Goal: Transaction & Acquisition: Purchase product/service

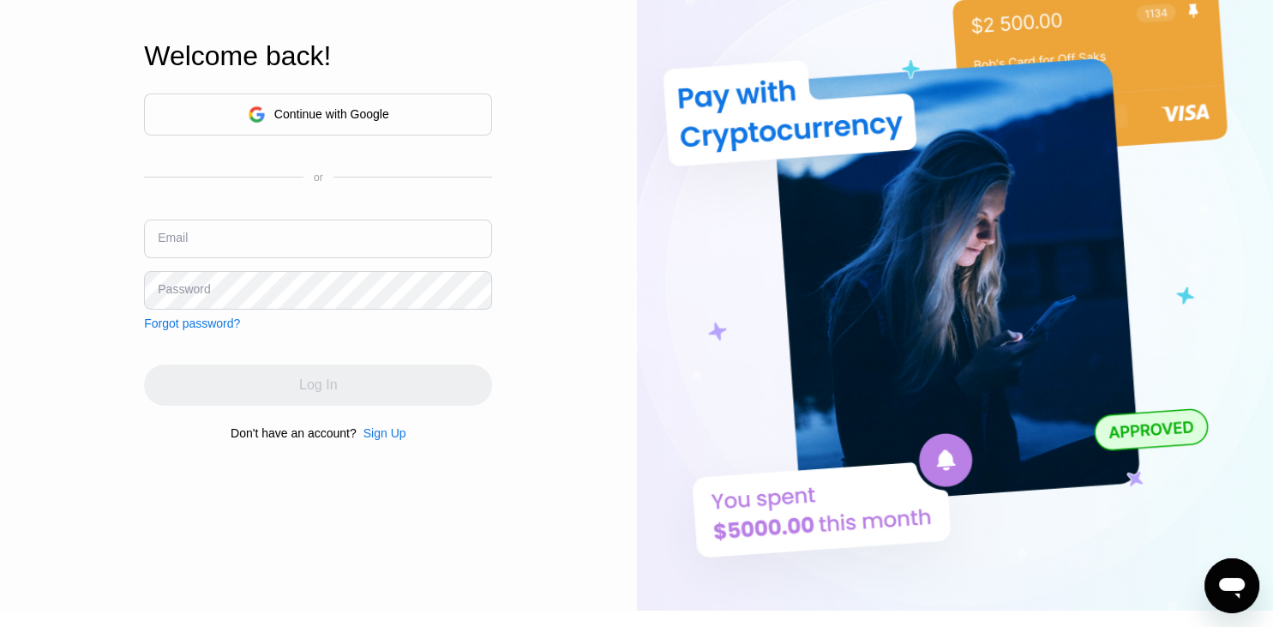
scroll to position [79, 0]
click at [275, 112] on div "Continue with Google" at bounding box center [331, 114] width 115 height 14
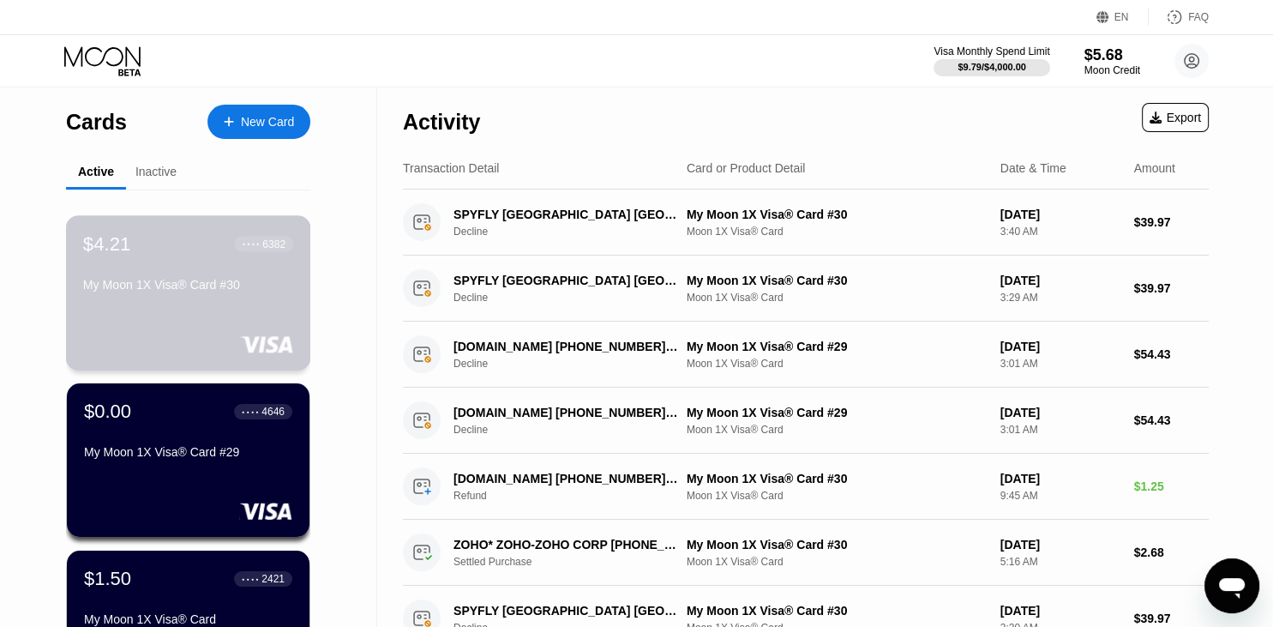
click at [176, 279] on div "$4.21 ● ● ● ● 6382 My Moon 1X Visa® Card #30" at bounding box center [188, 265] width 210 height 66
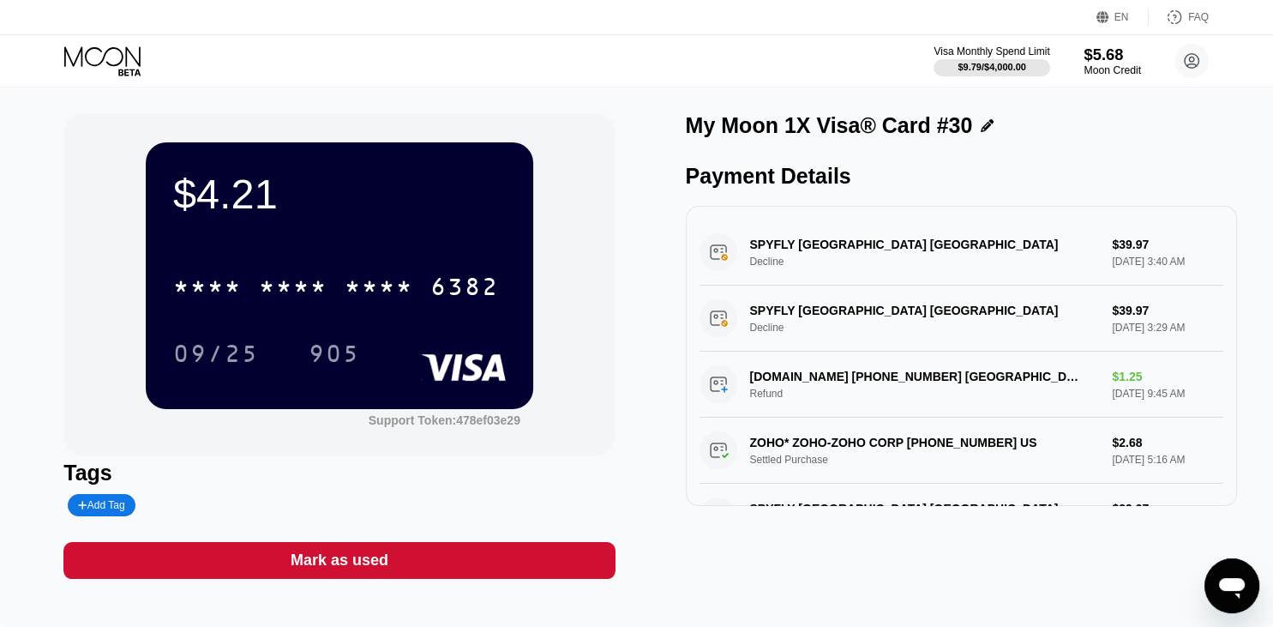
click at [1103, 68] on div "Moon Credit" at bounding box center [1112, 70] width 57 height 12
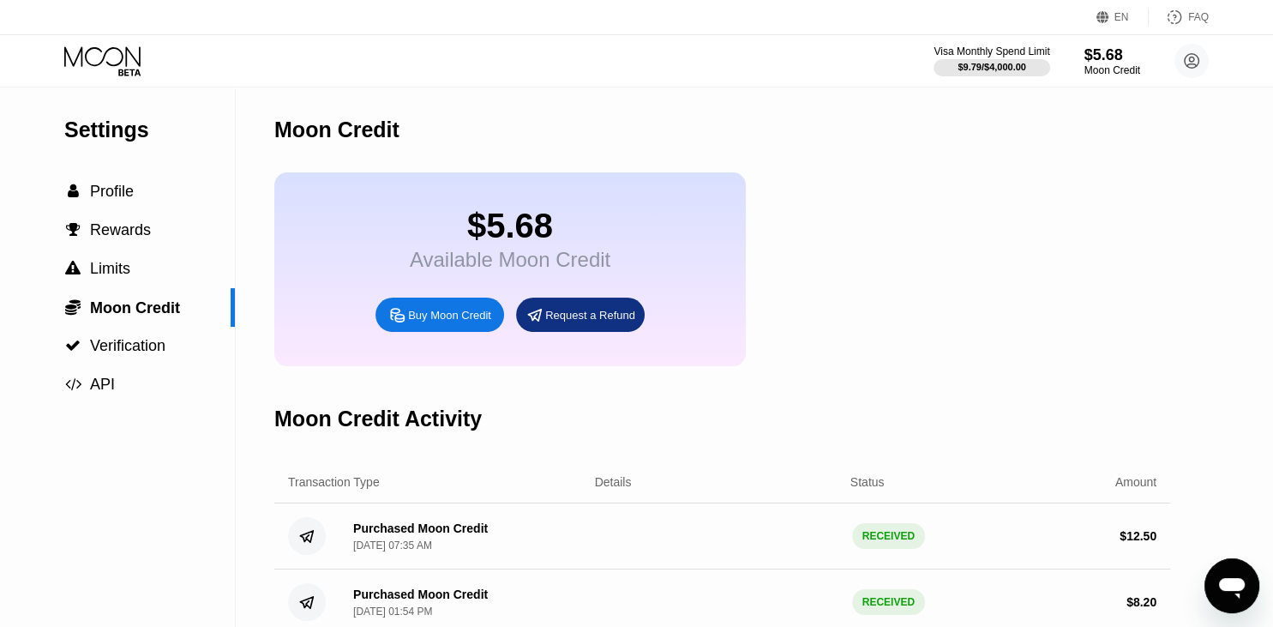
click at [423, 322] on div "Buy Moon Credit" at bounding box center [449, 315] width 83 height 15
type input "0"
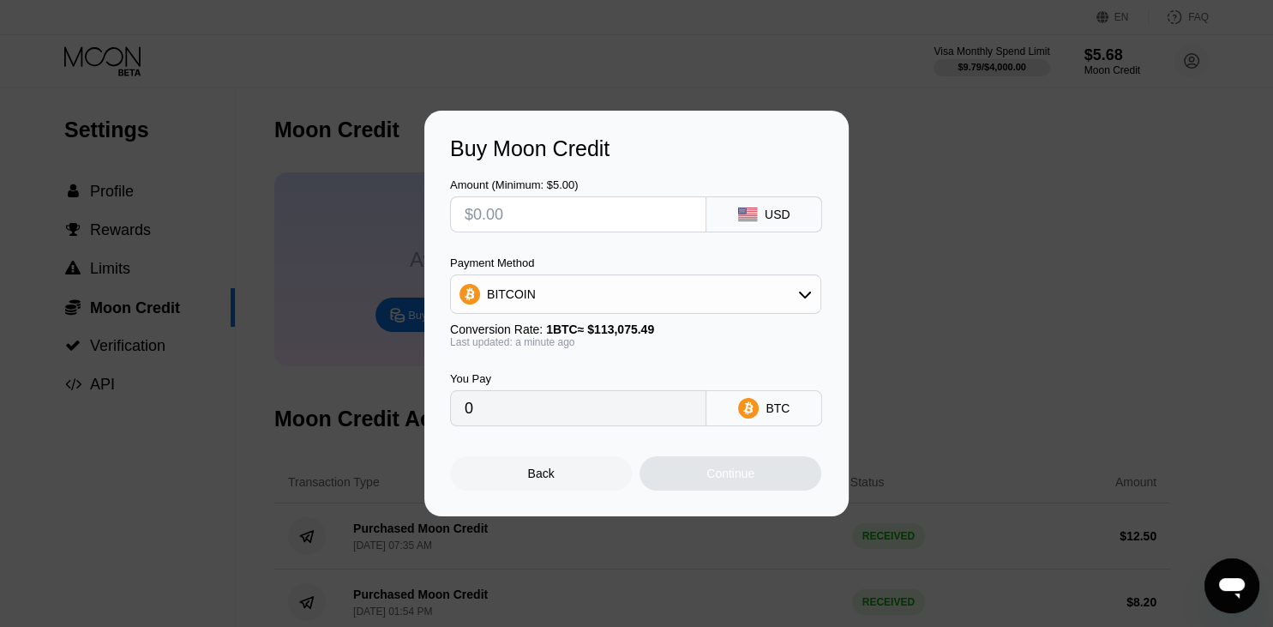
click at [568, 211] on input "text" at bounding box center [578, 214] width 227 height 34
type input "$1"
type input "0.00000885"
type input "$12"
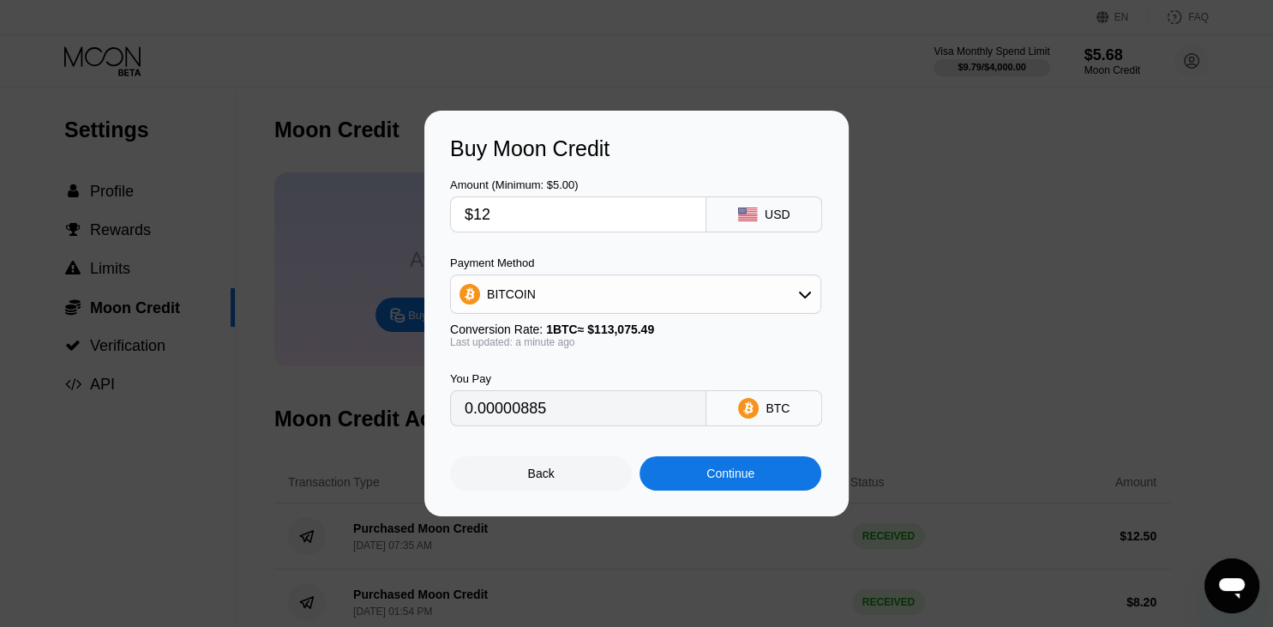
type input "0.00010613"
type input "$12"
click at [655, 293] on div "BITCOIN" at bounding box center [636, 294] width 370 height 34
click at [504, 386] on span "USDT on TRON" at bounding box center [534, 379] width 87 height 14
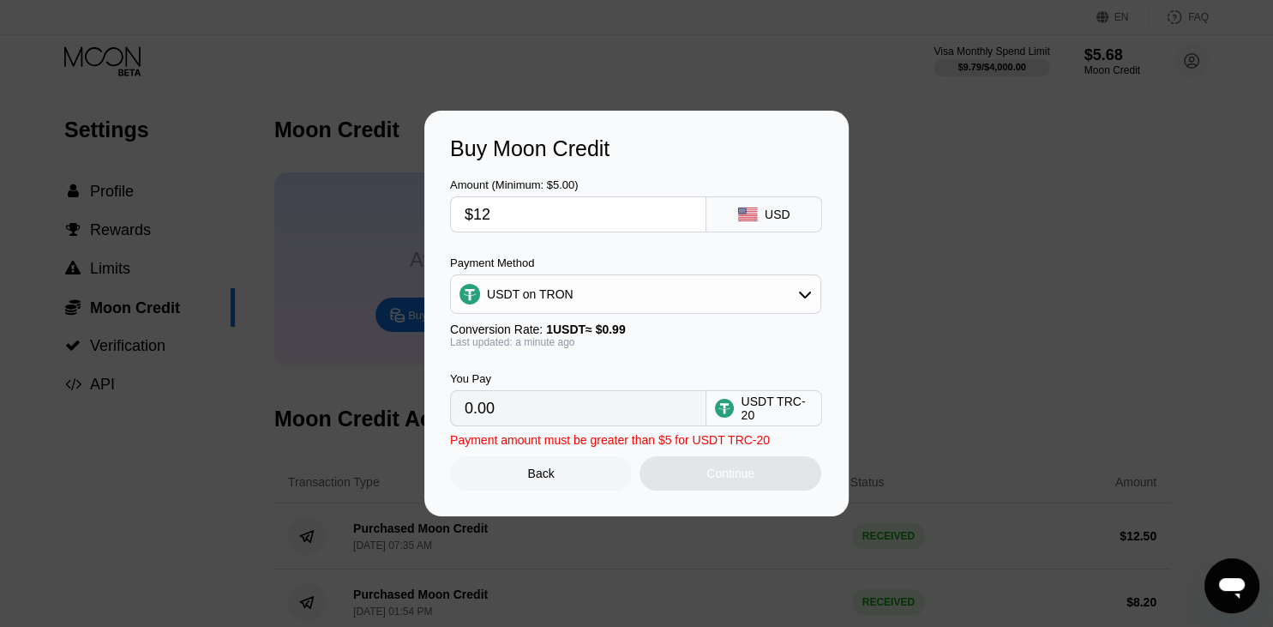
type input "12.12"
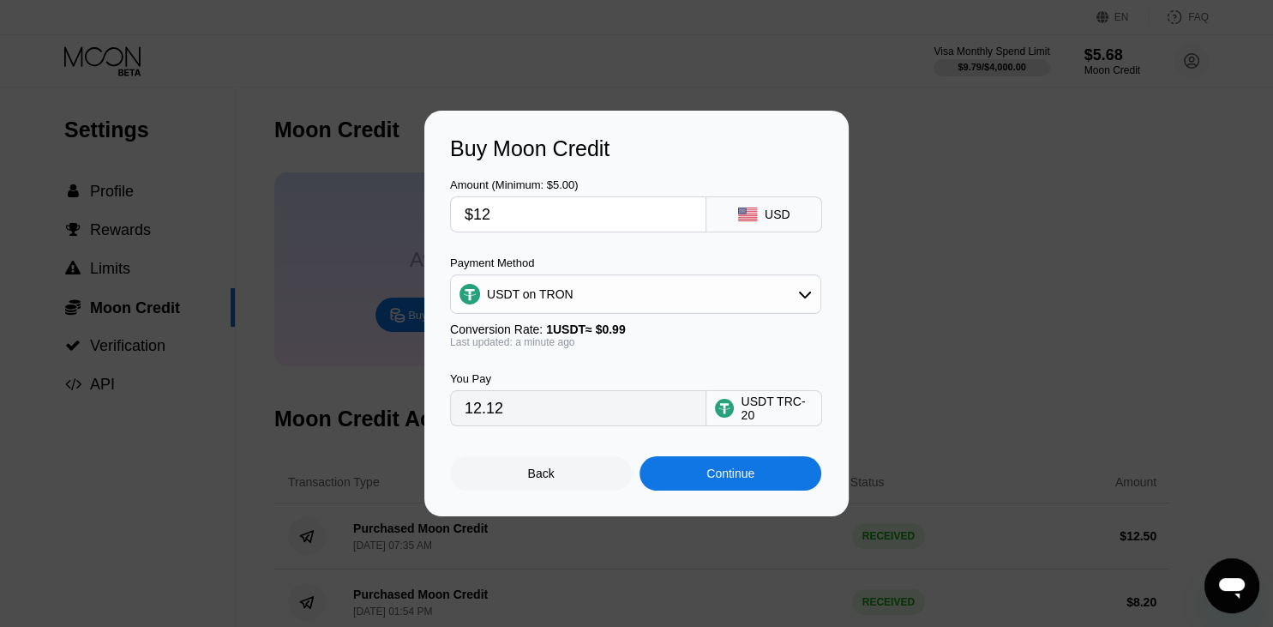
click at [714, 478] on div "Continue" at bounding box center [731, 473] width 48 height 14
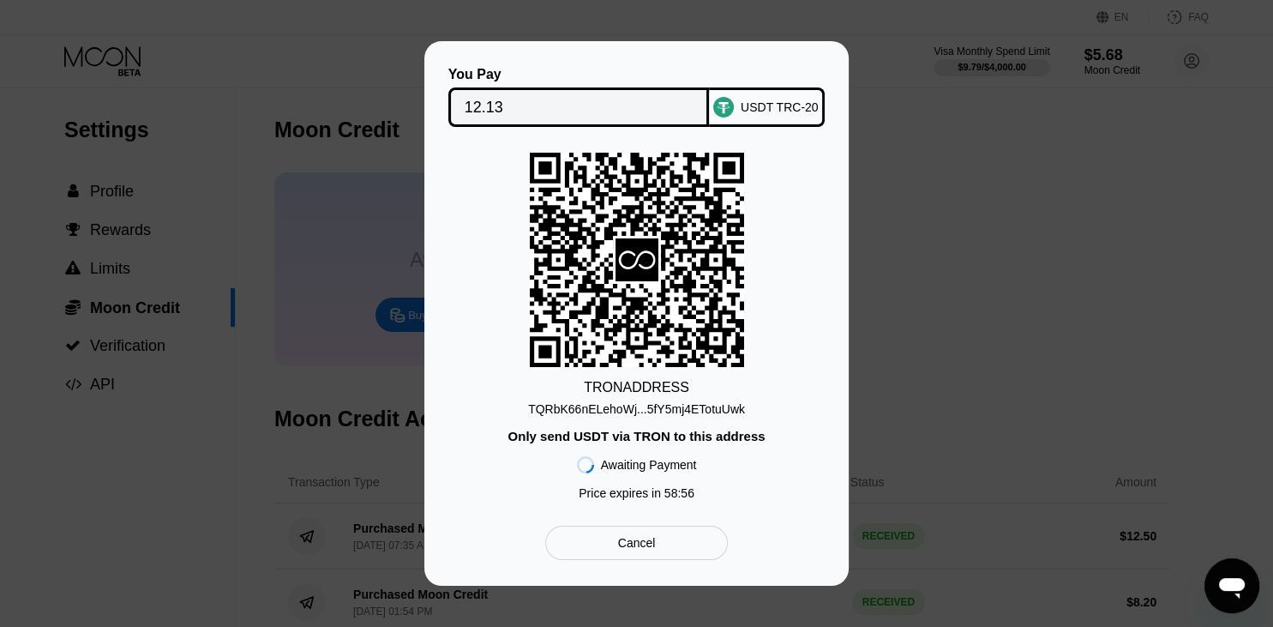
click at [654, 410] on div "TQRbK66nELehoWj...5fY5mj4ETotuUwk" at bounding box center [636, 409] width 217 height 14
click at [827, 418] on div "You Pay 12.13 USDT TRC-20 TRON ADDRESS TQRbK66nELehoWj...5fY5mj4ETotuUwk Only s…" at bounding box center [636, 313] width 424 height 545
click at [815, 298] on div "TRON ADDRESS TQRbK66nELehoWj...5fY5mj4ETotuUwk Only send USDT via TRON to this …" at bounding box center [636, 331] width 373 height 356
click at [635, 559] on div "Cancel" at bounding box center [636, 543] width 183 height 34
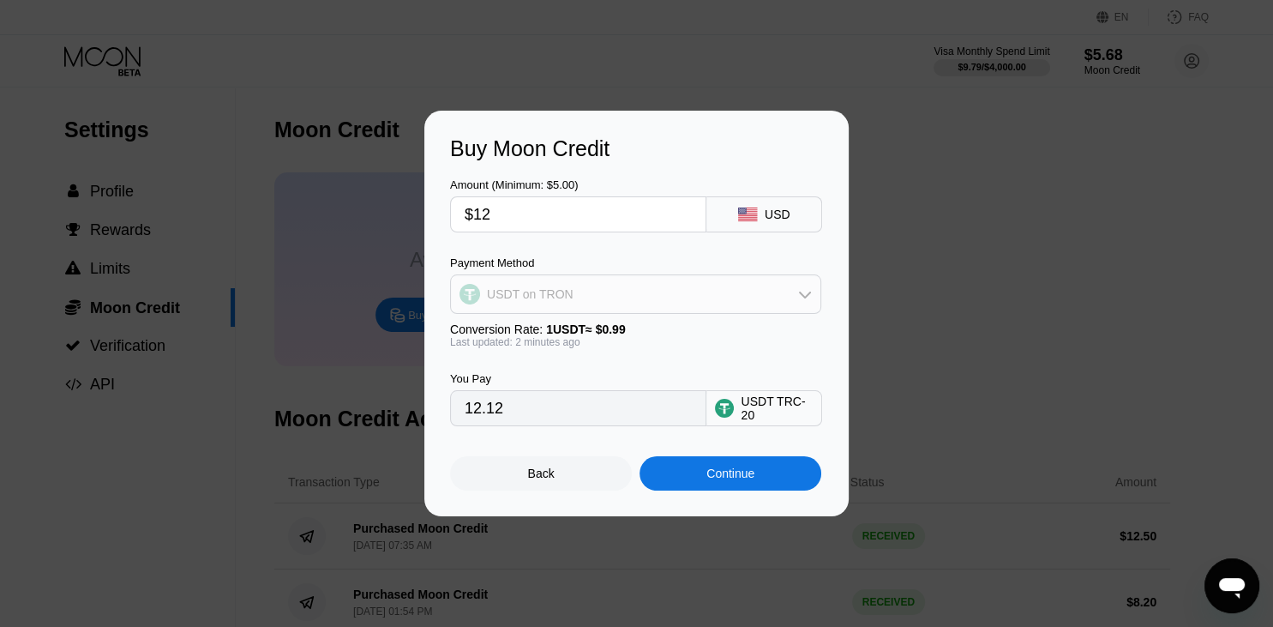
click at [660, 287] on div "USDT on TRON" at bounding box center [636, 294] width 370 height 34
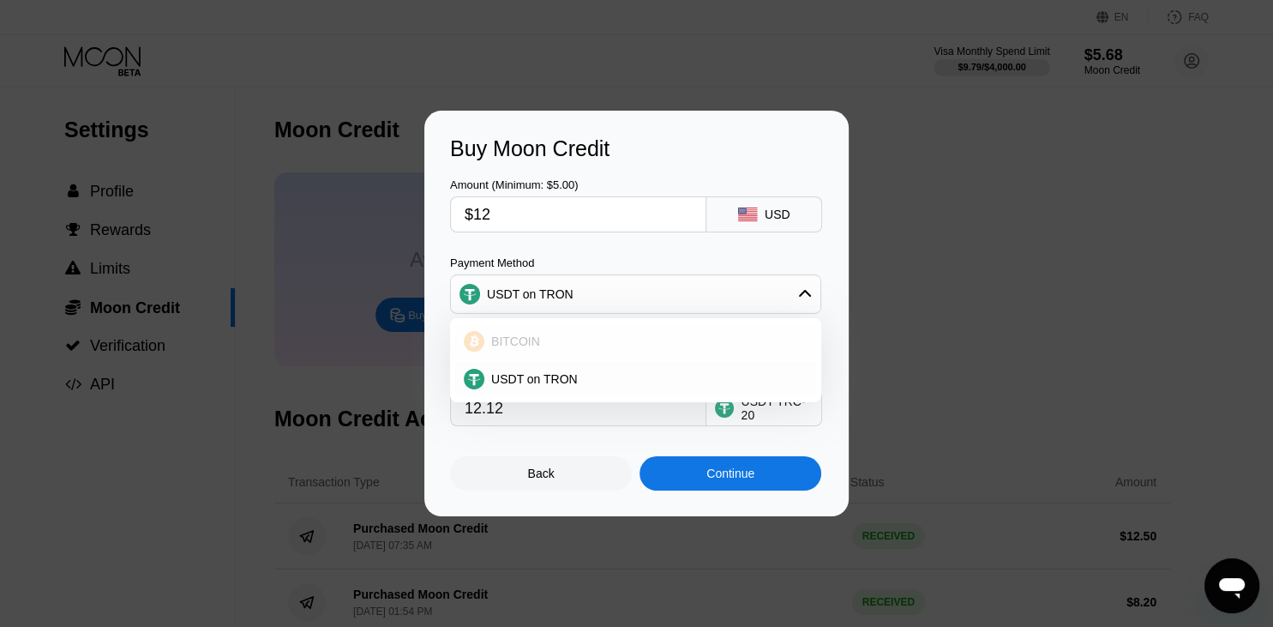
click at [517, 337] on span "BITCOIN" at bounding box center [515, 341] width 49 height 14
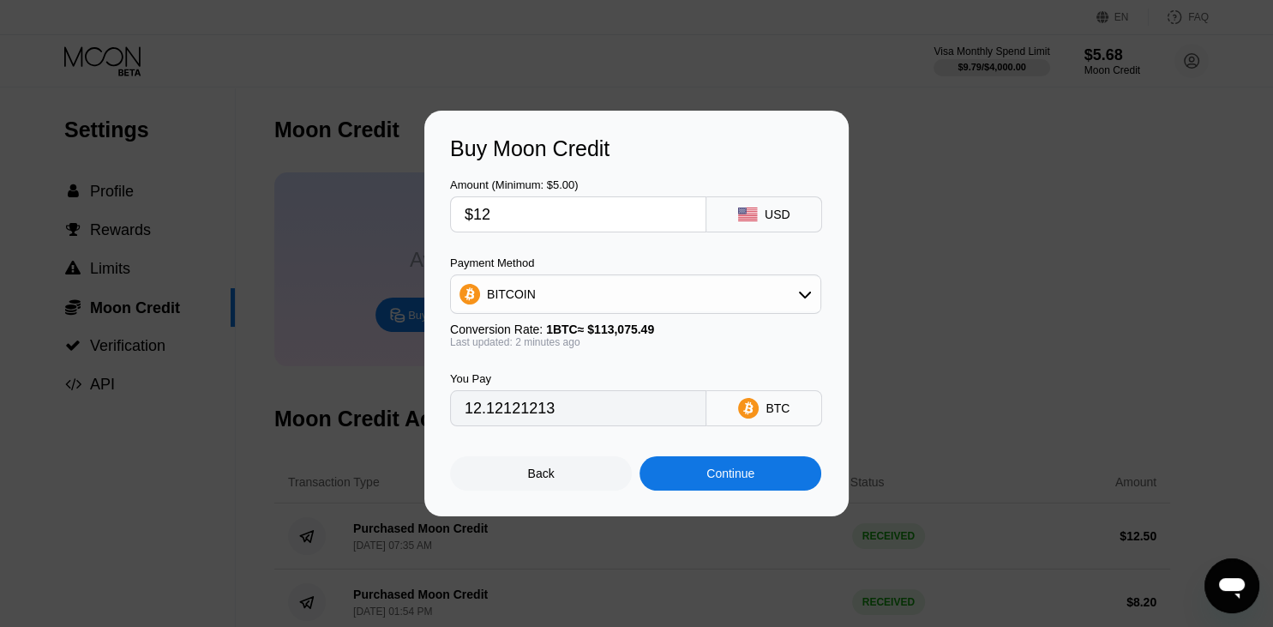
type input "0.00010613"
click at [720, 477] on div "Continue" at bounding box center [731, 473] width 48 height 14
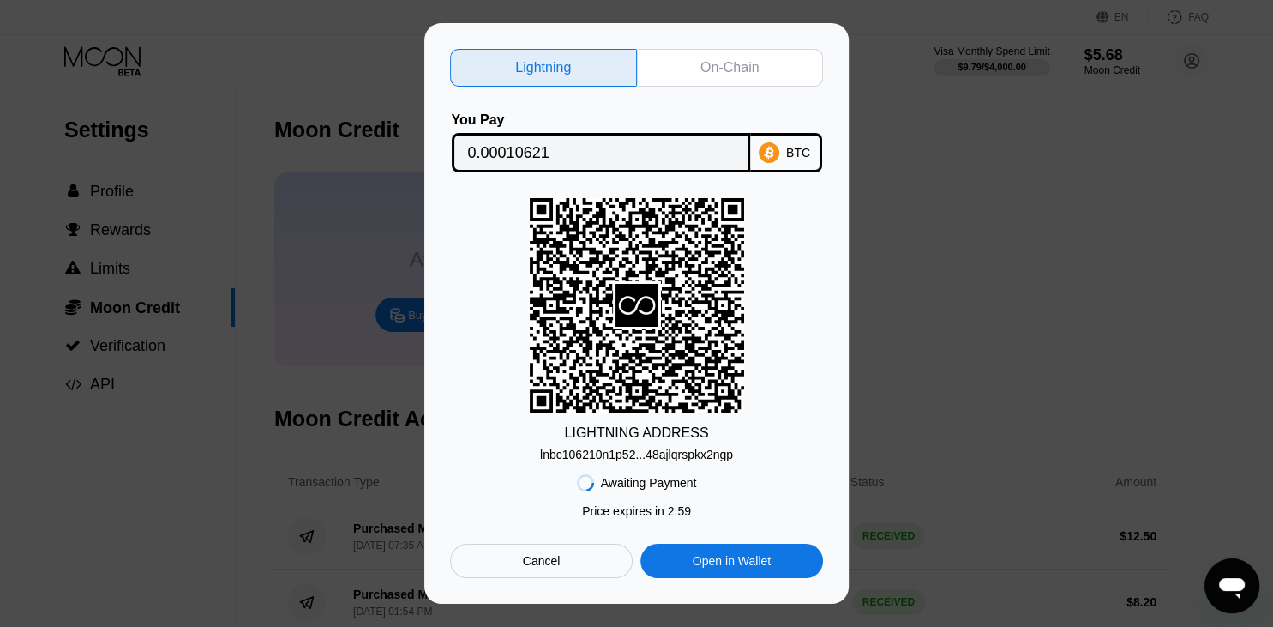
click at [688, 460] on div "lnbc106210n1p52...48ajlqrspkx2ngp" at bounding box center [636, 455] width 193 height 14
click at [817, 425] on div "LIGHTNING ADDRESS lnbc106210n1p52...48ajlqrspkx2ngp" at bounding box center [636, 329] width 373 height 263
click at [665, 58] on div "On-Chain" at bounding box center [730, 68] width 187 height 38
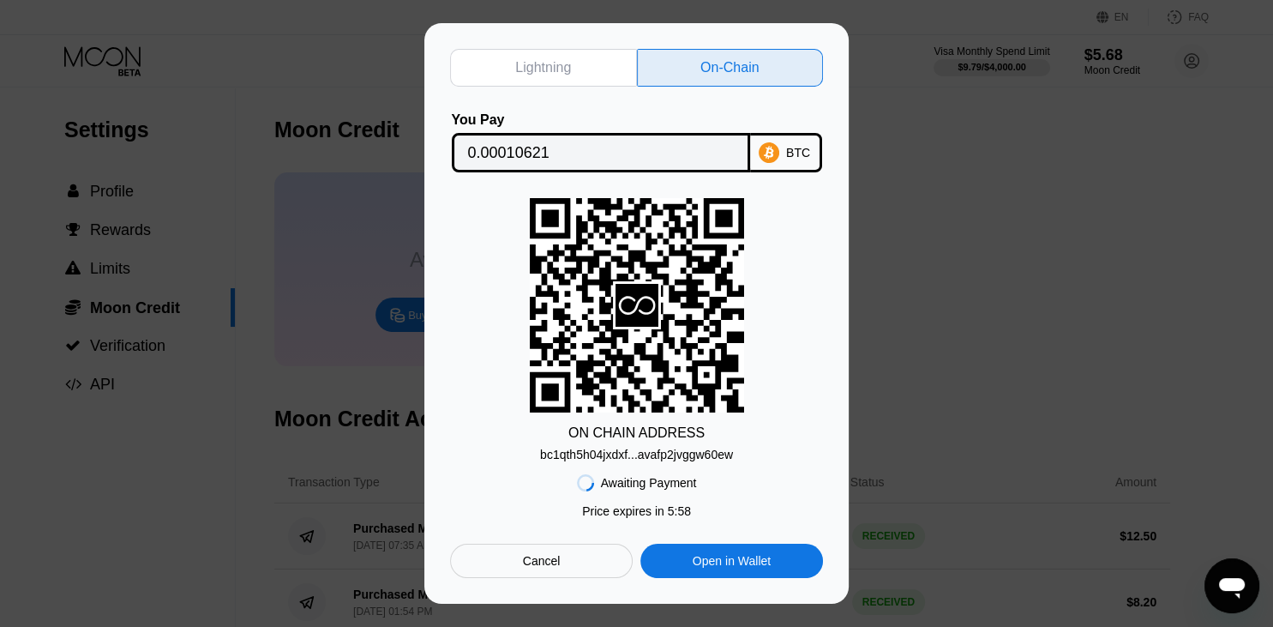
click at [603, 458] on div "bc1qth5h04jxdxf...avafp2jvggw60ew" at bounding box center [636, 455] width 193 height 14
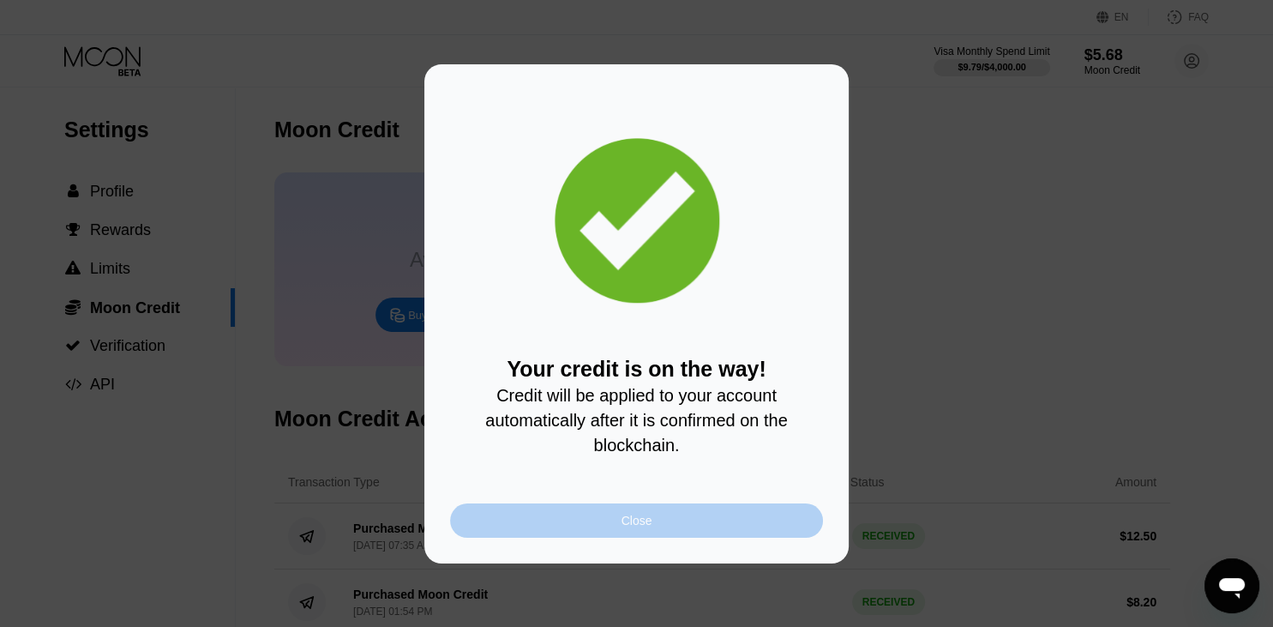
click at [629, 538] on div "Close" at bounding box center [636, 520] width 373 height 34
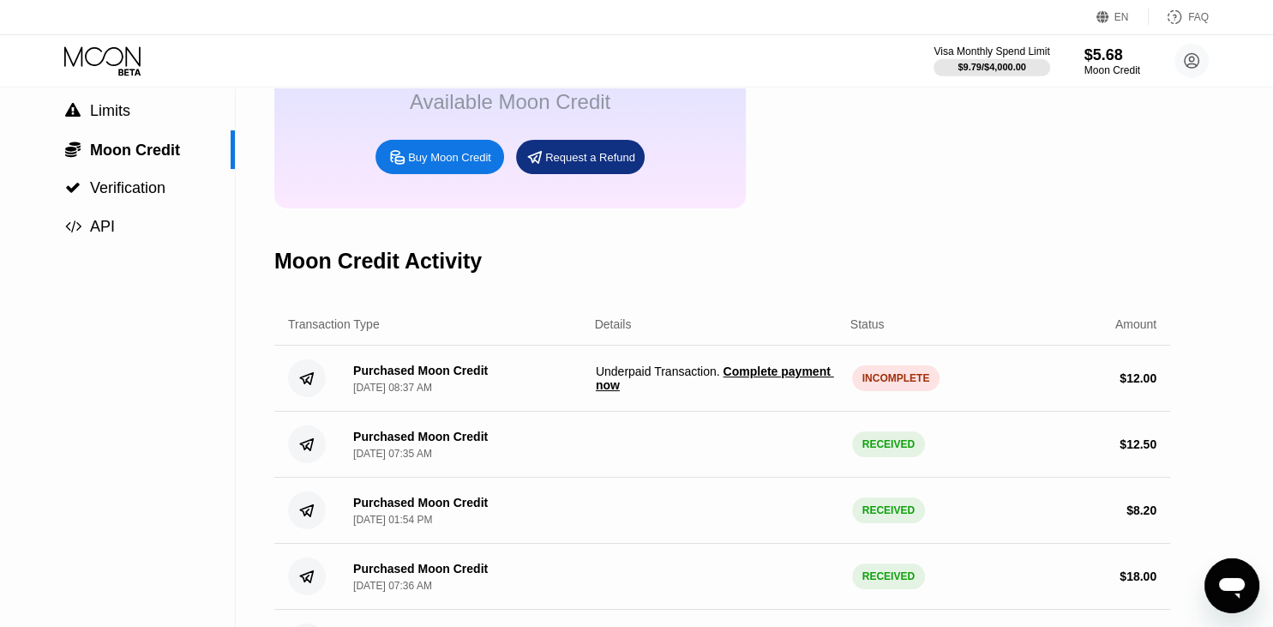
scroll to position [158, 0]
click at [689, 390] on span "Underpaid Transaction . Complete payment now" at bounding box center [717, 377] width 243 height 27
click at [518, 394] on div "Purchased Moon Credit Aug 19, 2025, 08:37 AM" at bounding box center [461, 379] width 243 height 30
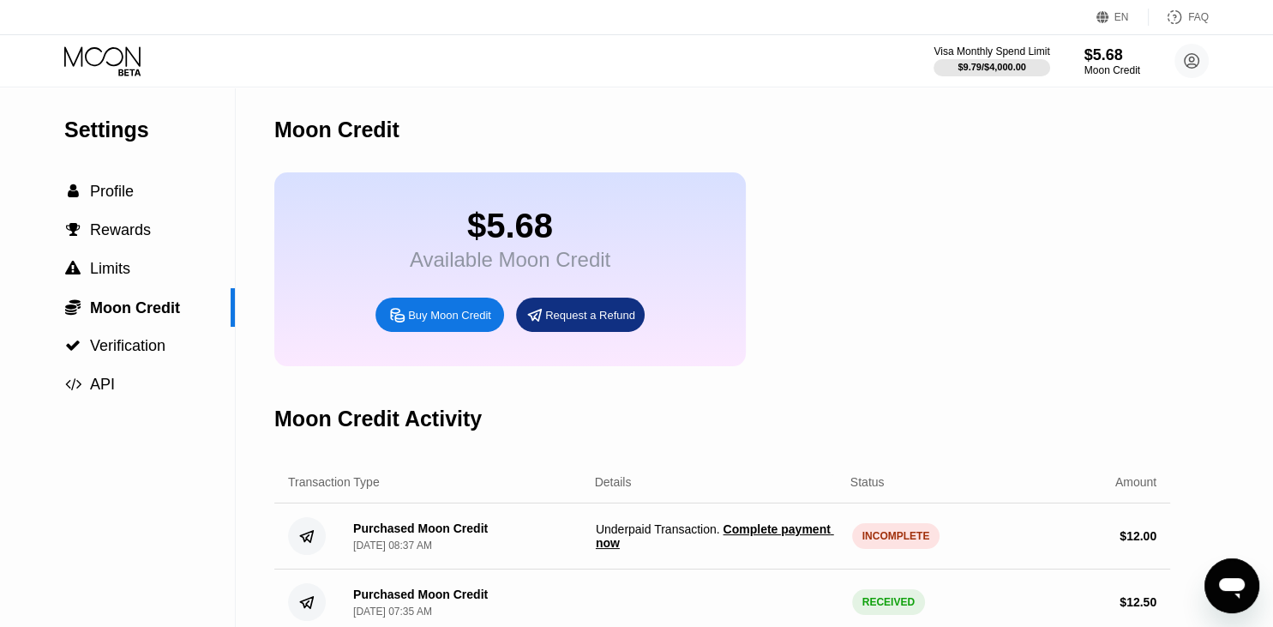
click at [758, 546] on span "Complete payment now" at bounding box center [715, 535] width 238 height 27
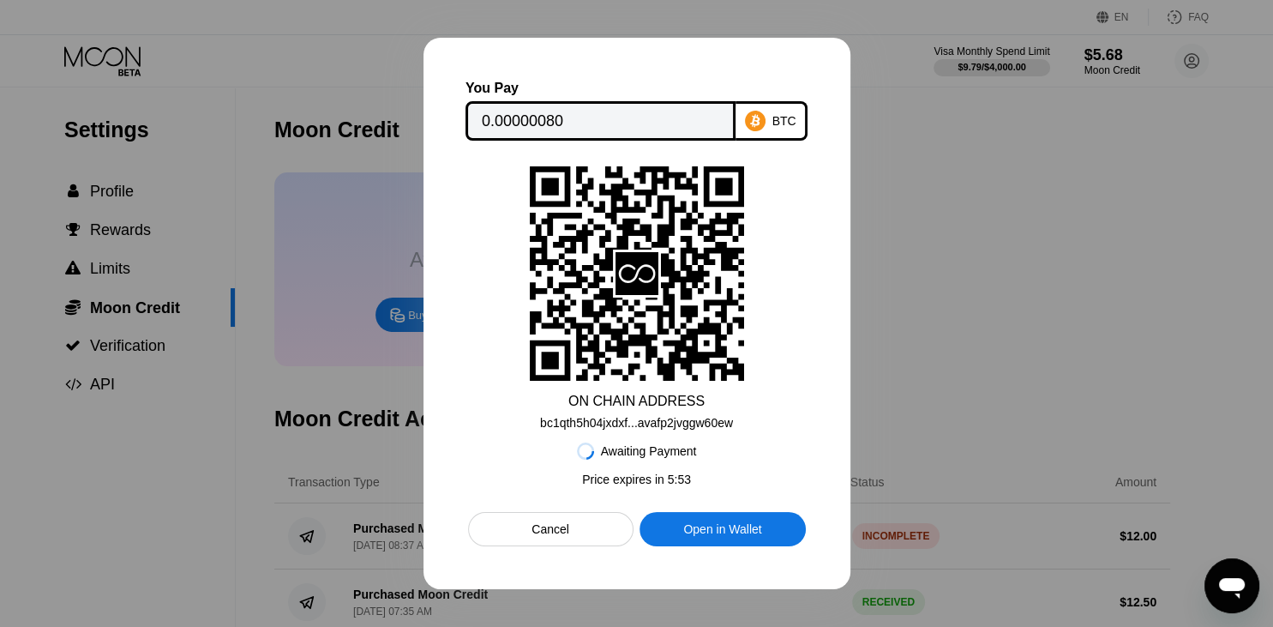
click at [919, 342] on div at bounding box center [636, 313] width 1273 height 627
click at [537, 533] on div "Cancel" at bounding box center [551, 528] width 38 height 15
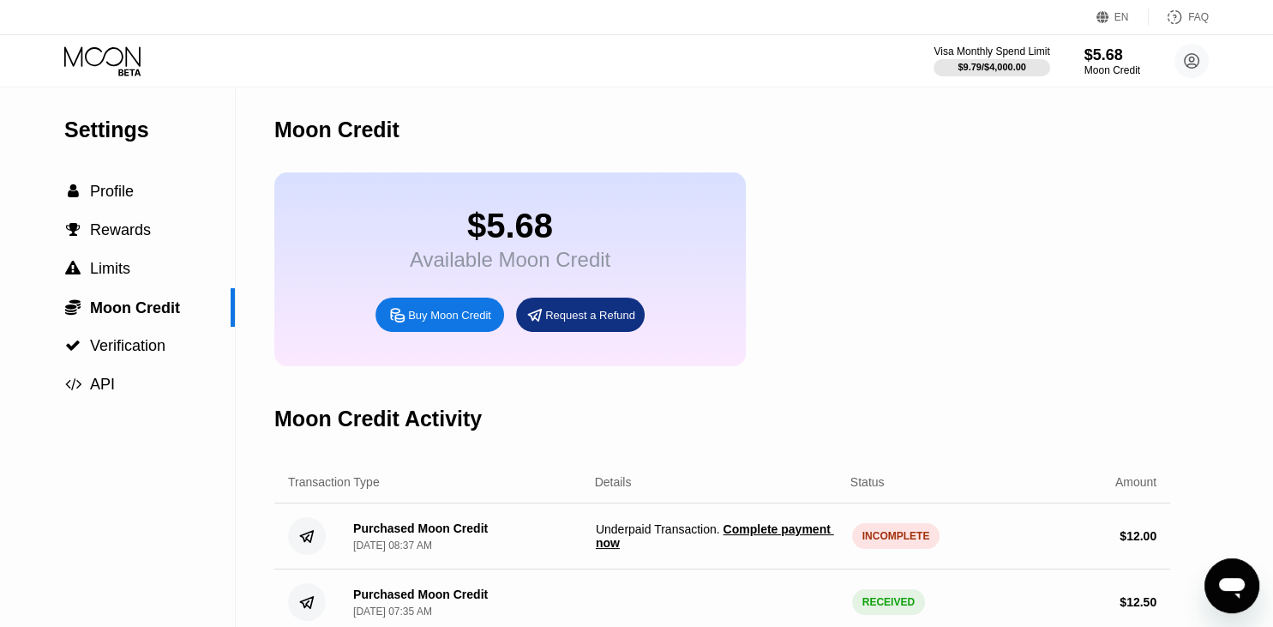
click at [887, 229] on div "$5.68 Available Moon Credit Buy Moon Credit Request a Refund" at bounding box center [722, 269] width 896 height 194
click at [1102, 60] on div "$5.68" at bounding box center [1112, 54] width 57 height 18
click at [437, 322] on div "Buy Moon Credit" at bounding box center [449, 315] width 83 height 15
type input "0"
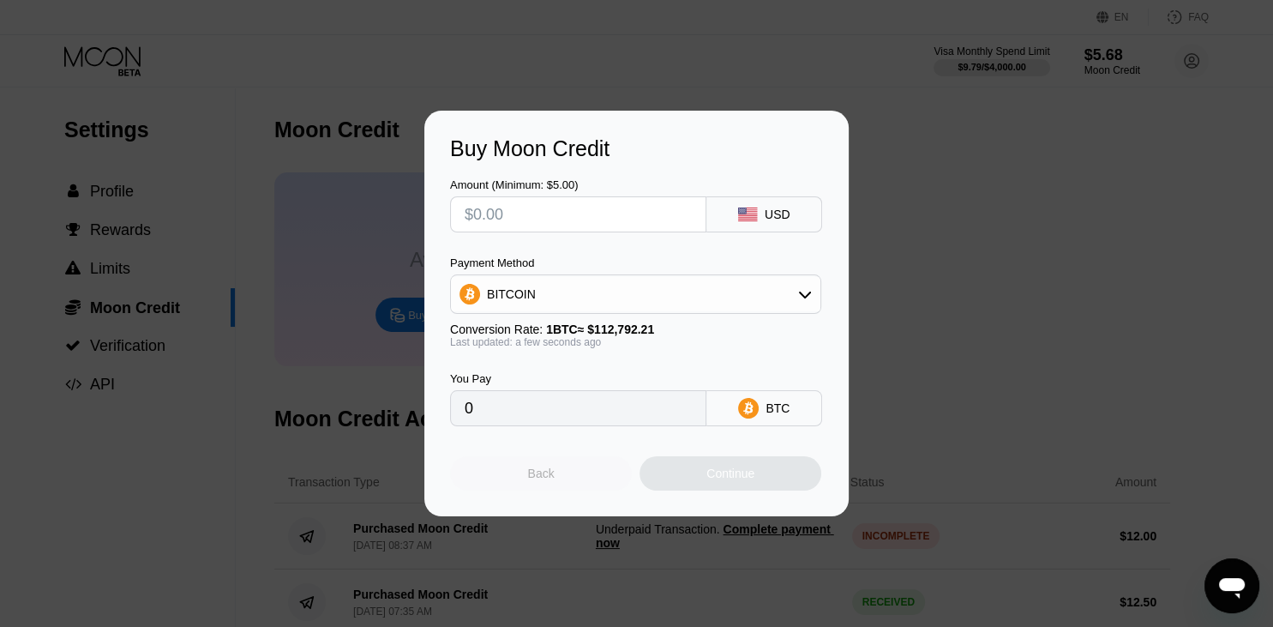
click at [551, 480] on div "Back" at bounding box center [541, 473] width 27 height 14
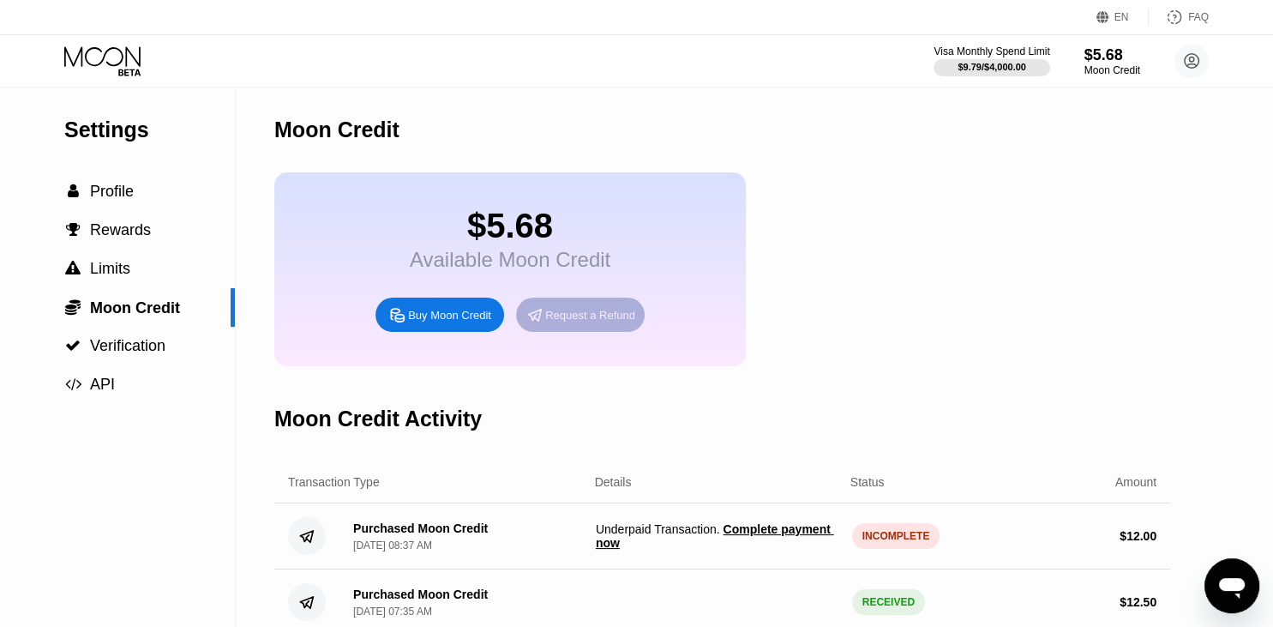
click at [563, 322] on div "Request a Refund" at bounding box center [590, 315] width 90 height 15
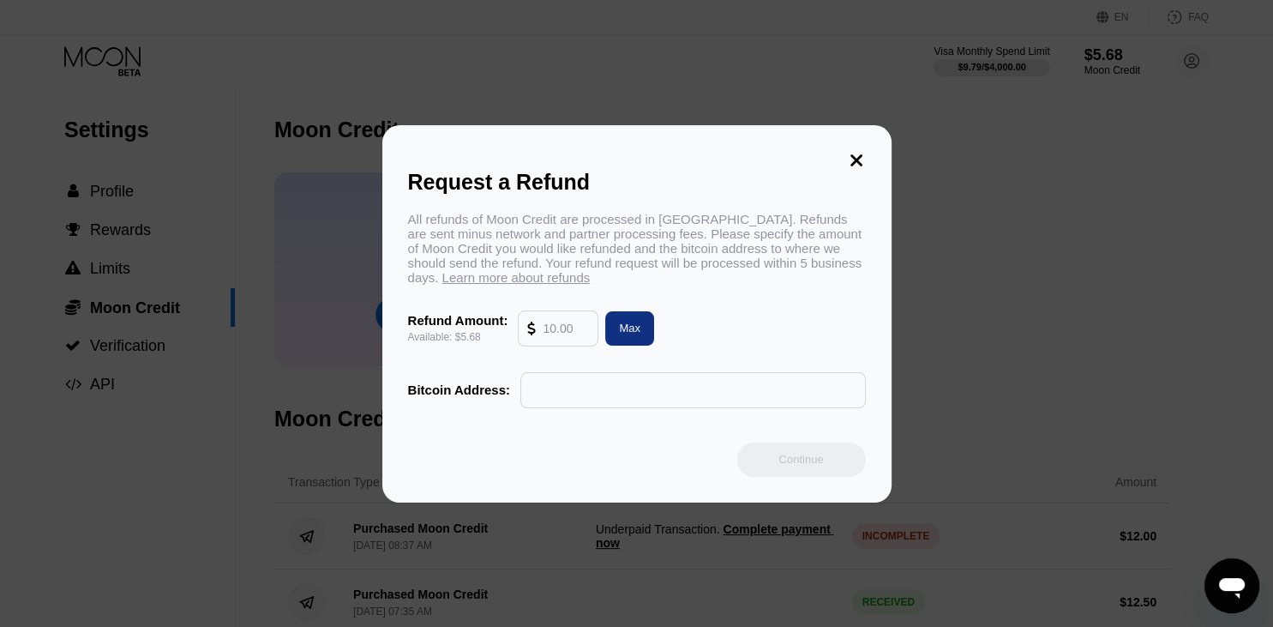
click at [860, 141] on div "Request a Refund All refunds of Moon Credit are processed in Bitcoin. Refunds a…" at bounding box center [636, 313] width 509 height 377
click at [852, 154] on icon at bounding box center [857, 160] width 12 height 12
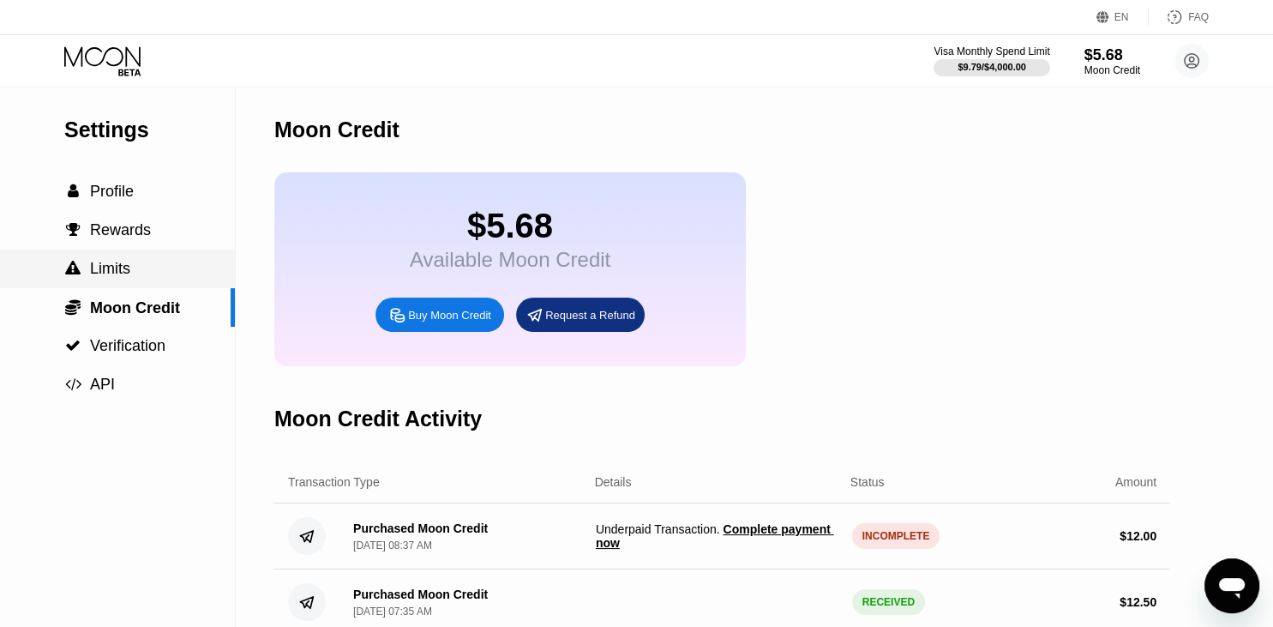
click at [105, 270] on span "Limits" at bounding box center [110, 268] width 40 height 17
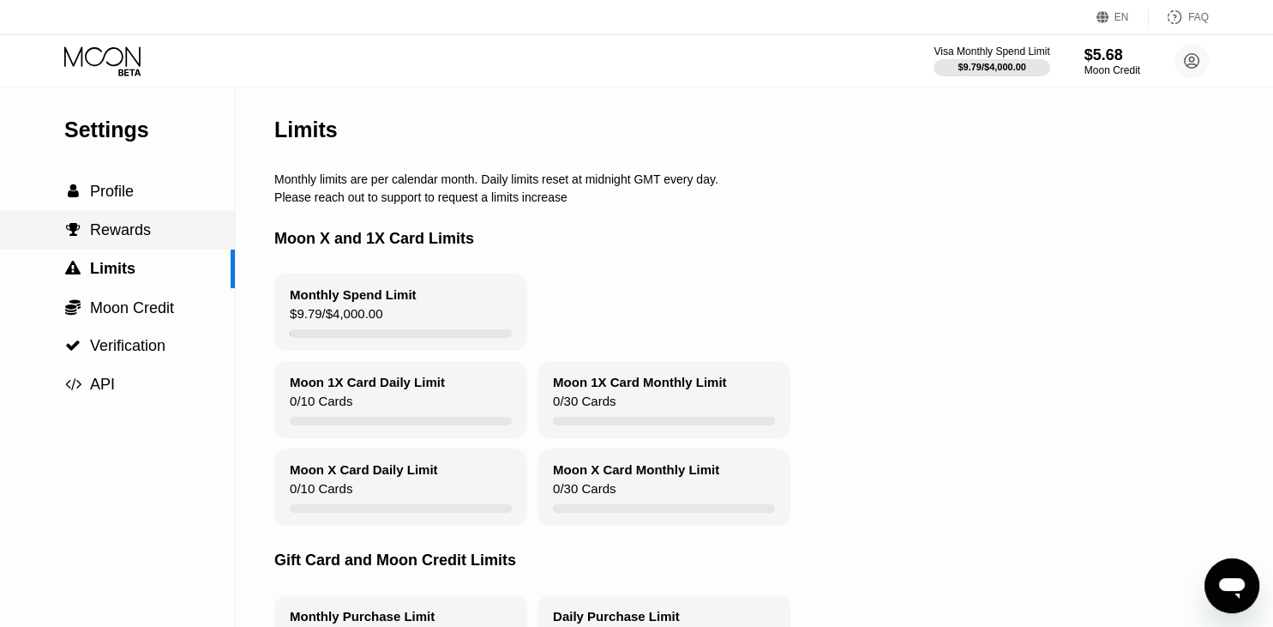
click at [116, 238] on span "Rewards" at bounding box center [120, 229] width 61 height 17
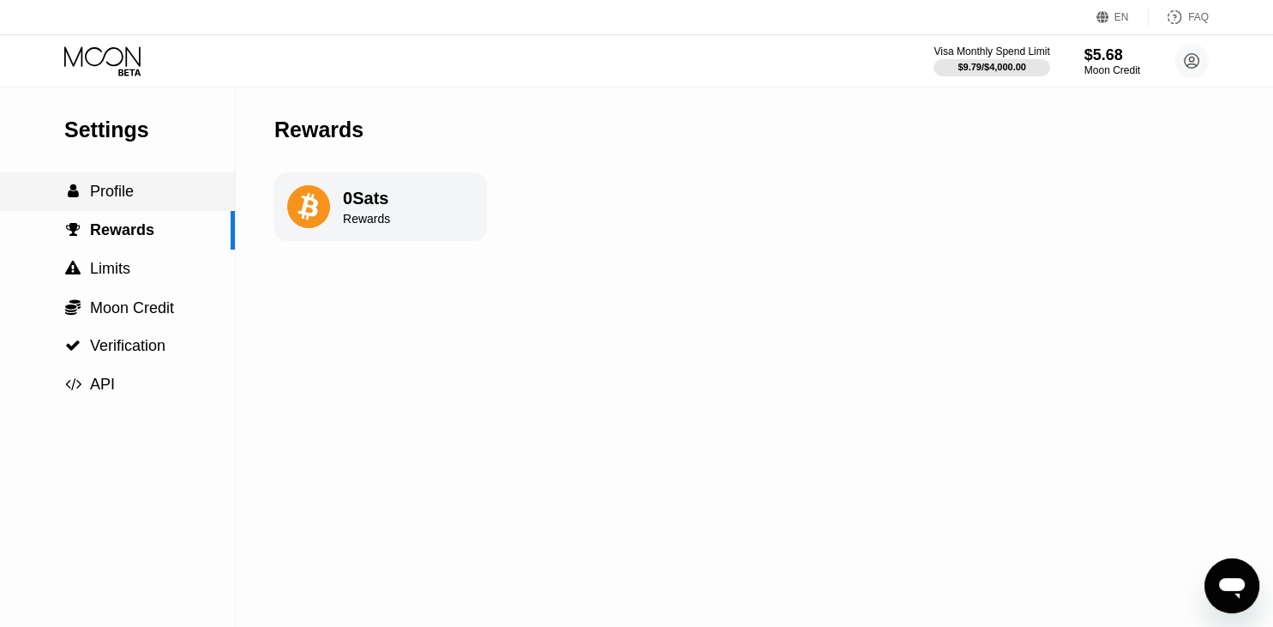
click at [101, 200] on span "Profile" at bounding box center [112, 191] width 44 height 17
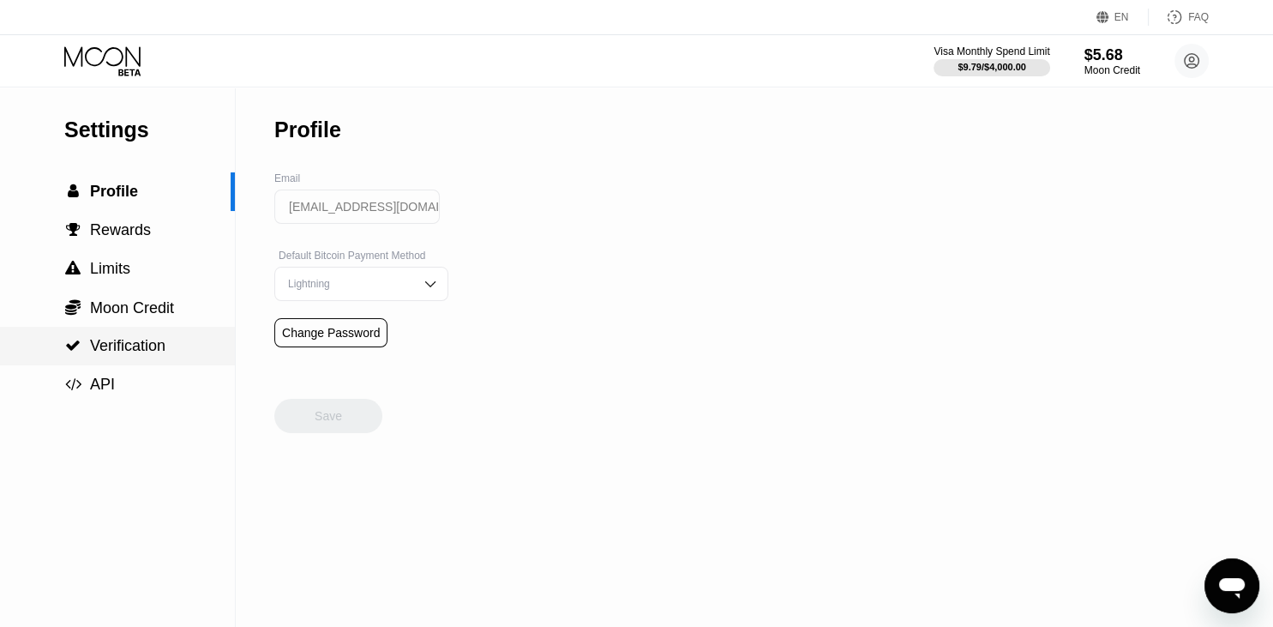
click at [108, 340] on div " Verification" at bounding box center [117, 346] width 235 height 39
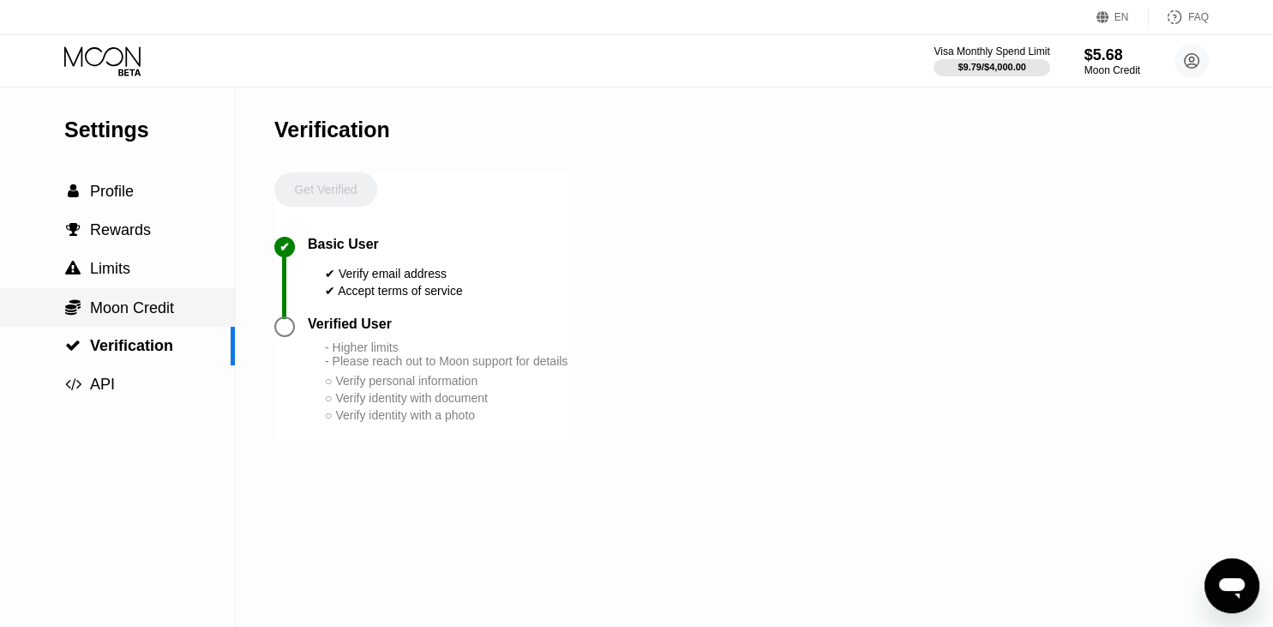
click at [104, 316] on span "Moon Credit" at bounding box center [132, 307] width 84 height 17
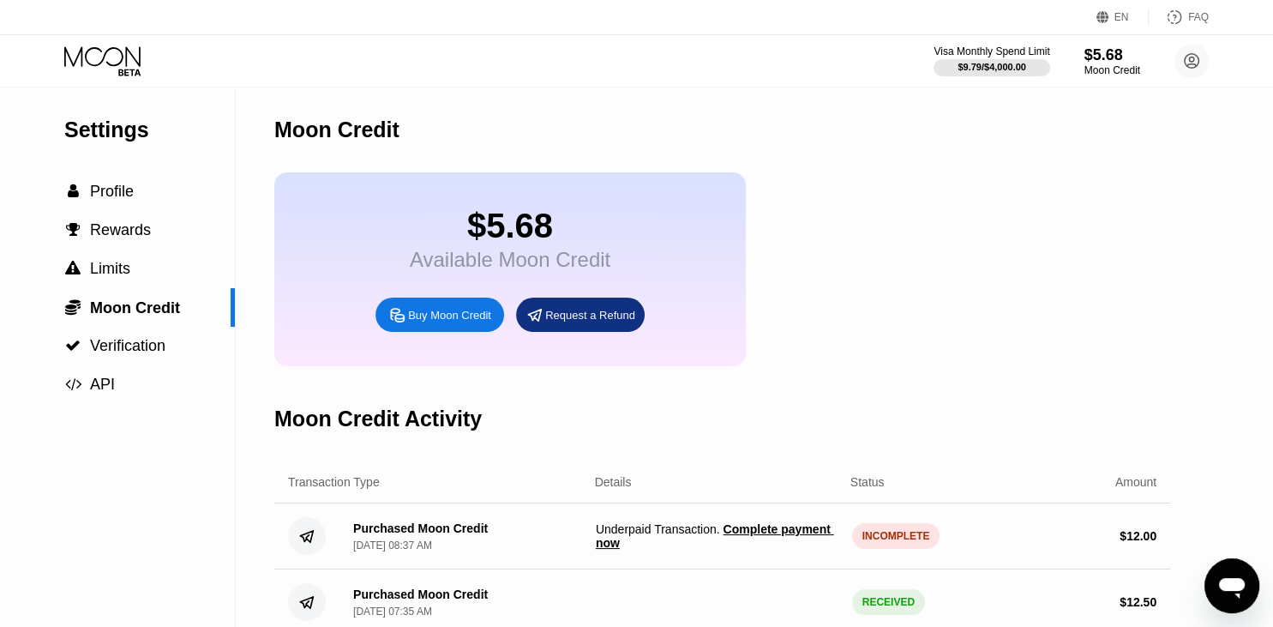
click at [875, 549] on div "INCOMPLETE" at bounding box center [896, 536] width 88 height 26
click at [955, 304] on div "$5.68 Available Moon Credit Buy Moon Credit Request a Refund" at bounding box center [722, 269] width 896 height 194
click at [763, 547] on span "Complete payment now" at bounding box center [715, 535] width 238 height 27
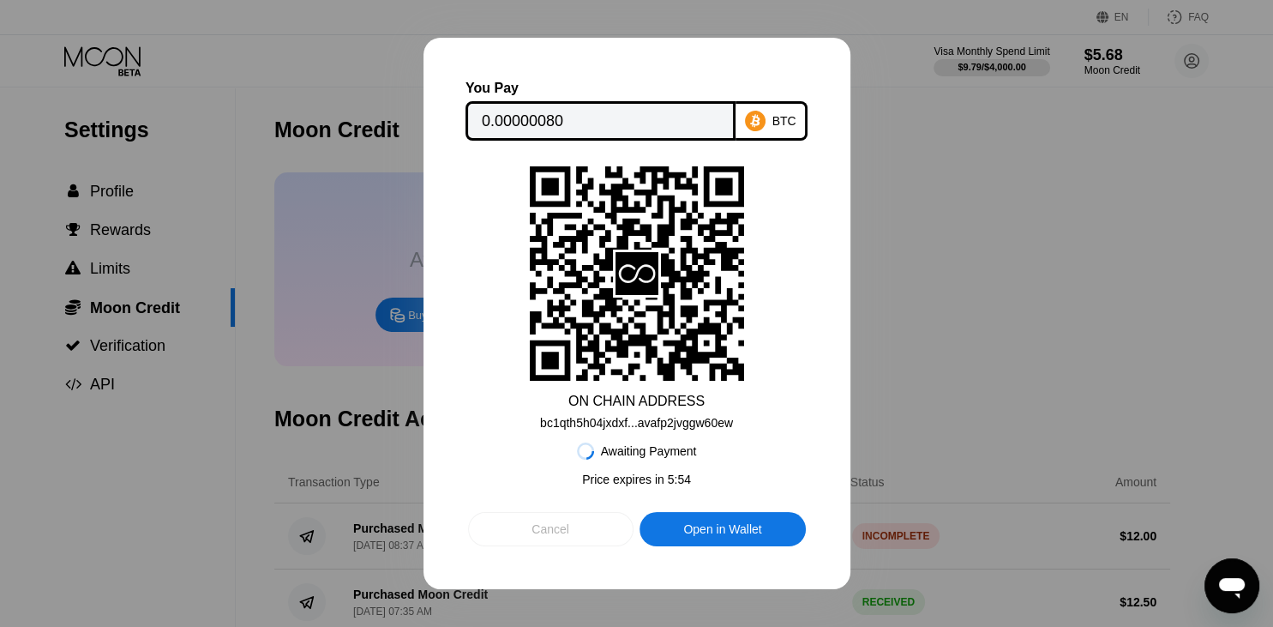
click at [527, 543] on div "Cancel" at bounding box center [551, 529] width 166 height 34
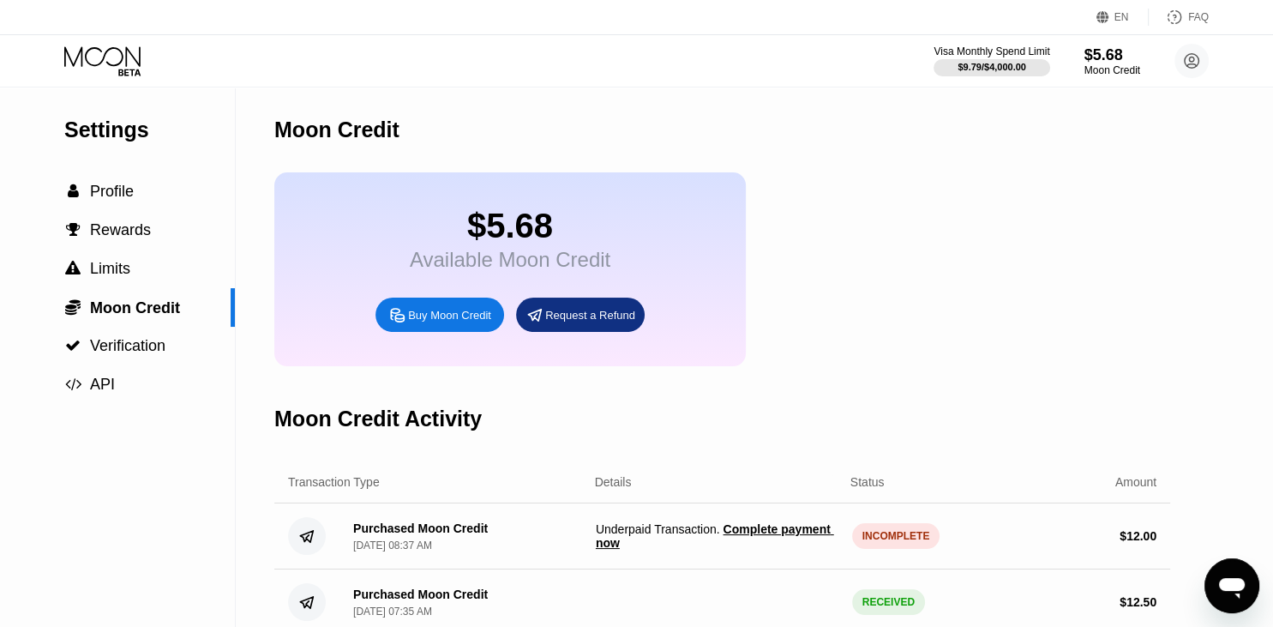
click at [927, 290] on div "$5.68 Available Moon Credit Buy Moon Credit Request a Refund" at bounding box center [722, 269] width 896 height 194
click at [785, 550] on span "Complete payment now" at bounding box center [715, 535] width 238 height 27
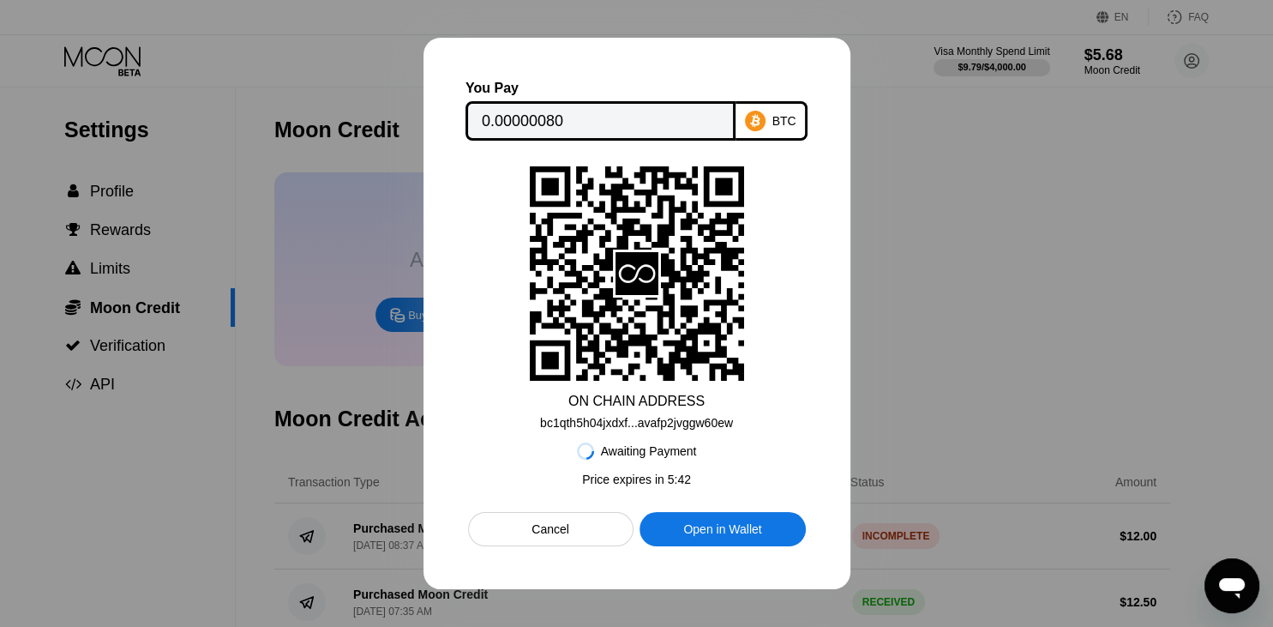
click at [1236, 594] on icon "Open messaging window" at bounding box center [1232, 588] width 26 height 21
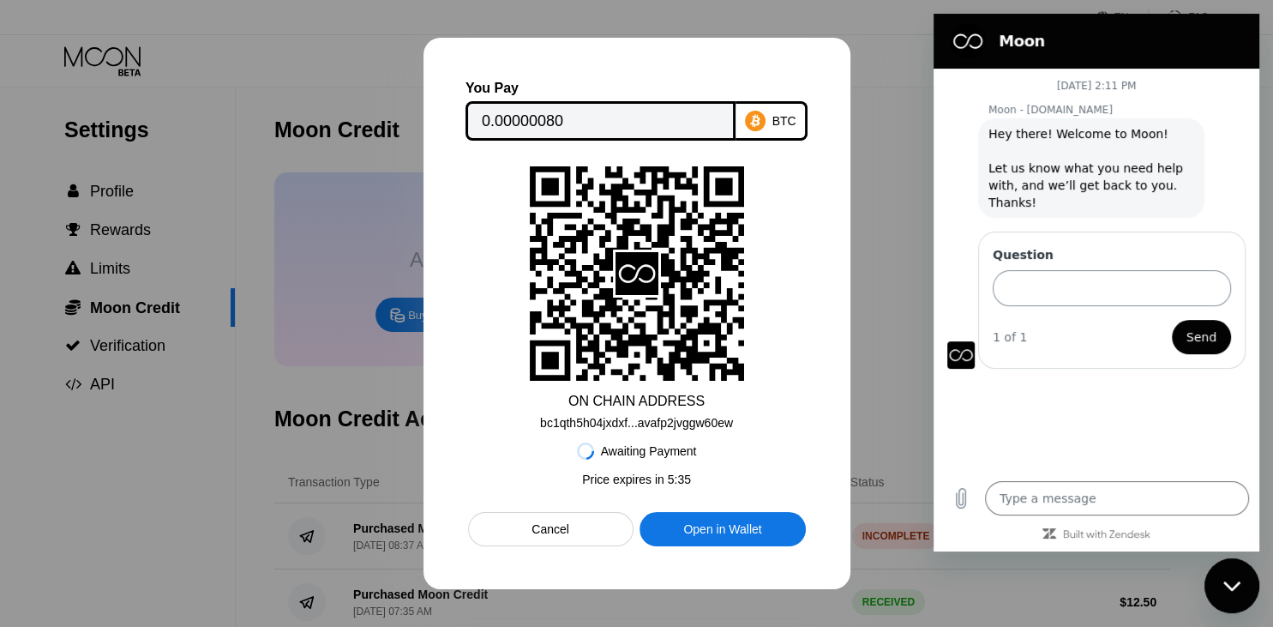
click at [1117, 270] on input "Question" at bounding box center [1112, 288] width 238 height 36
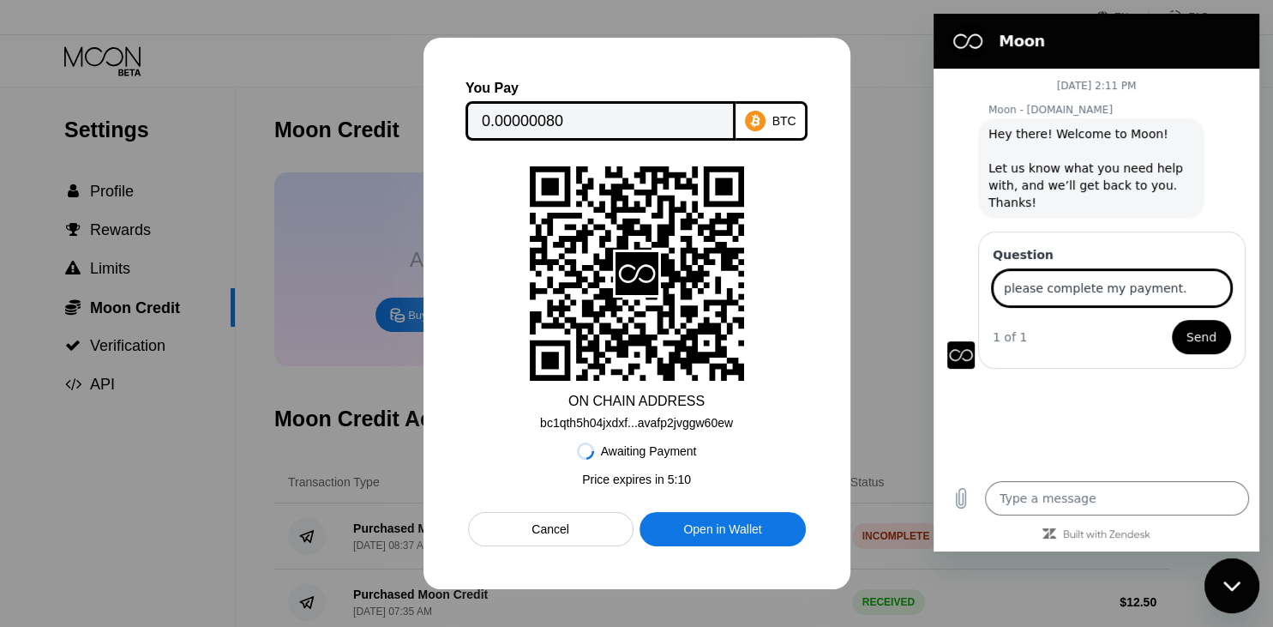
type input "please complete my payment."
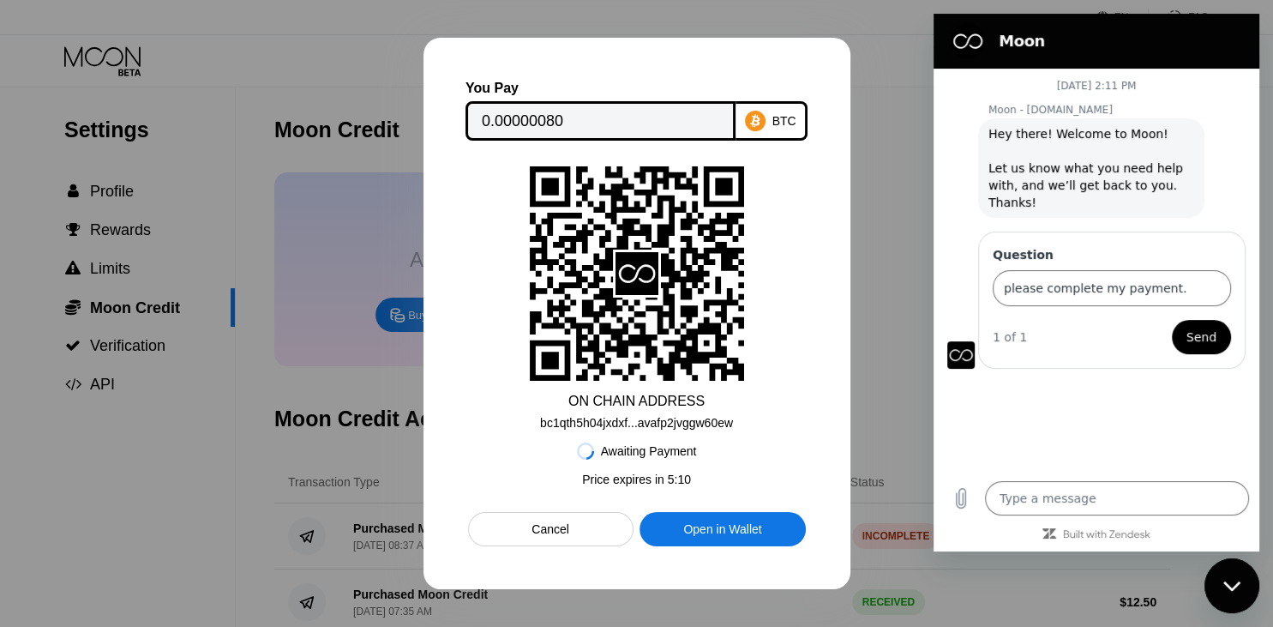
click at [1210, 320] on button "Send" at bounding box center [1201, 337] width 59 height 34
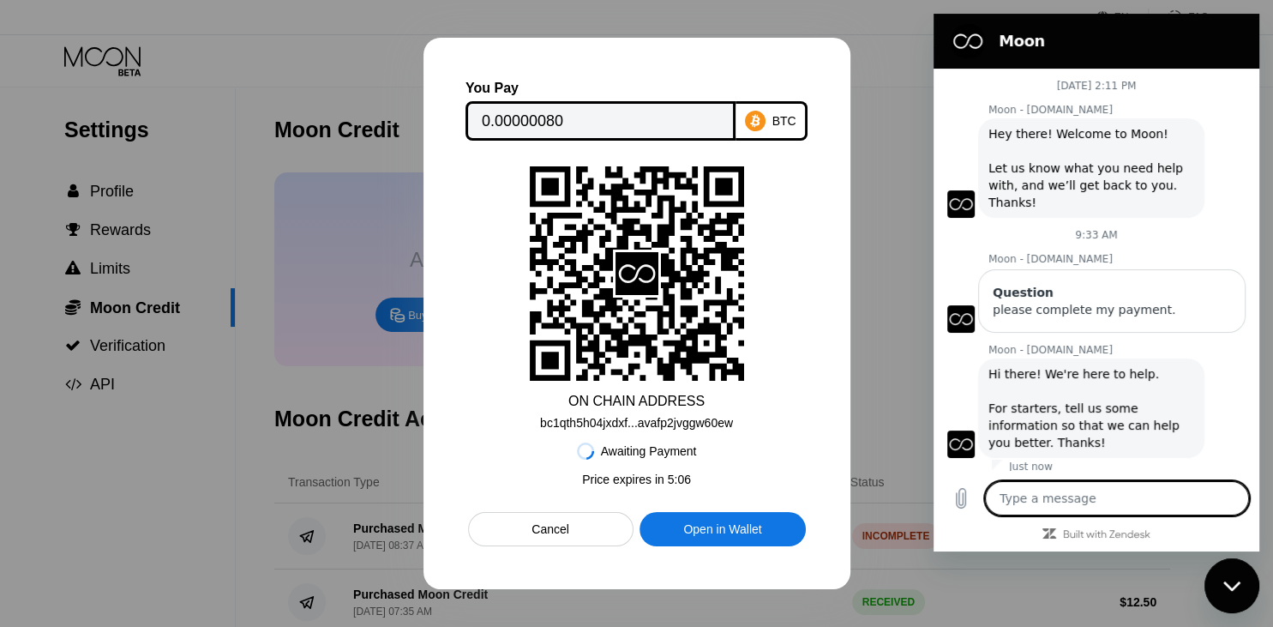
type textarea "x"
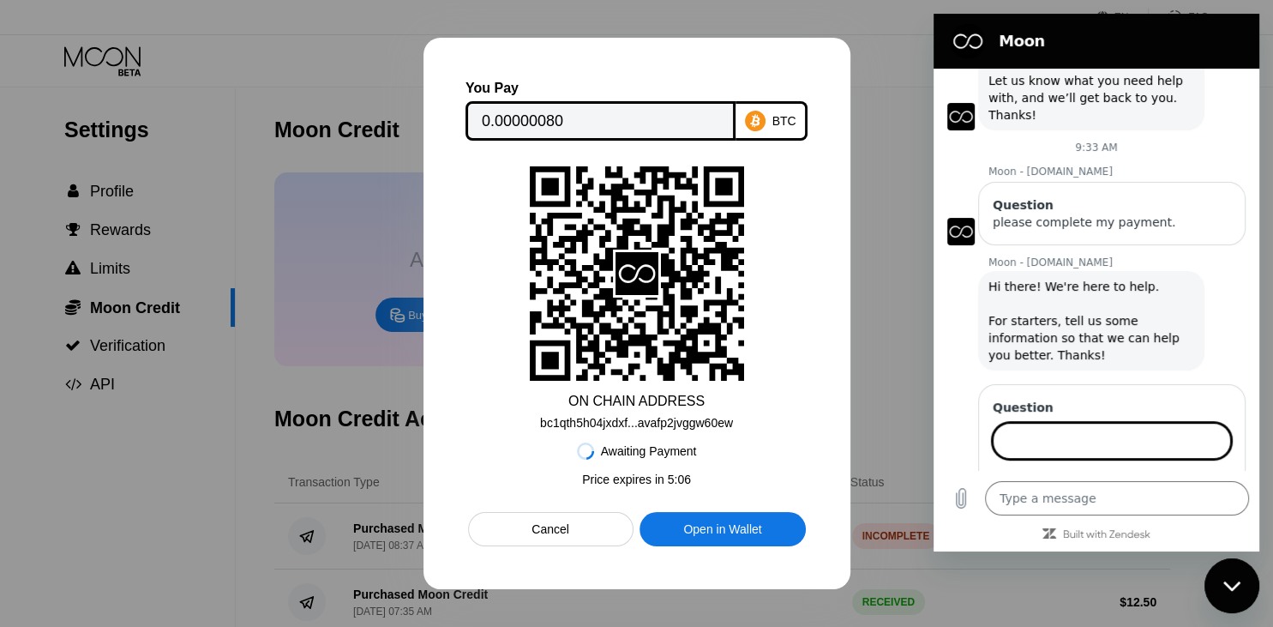
scroll to position [86, 0]
type input "i have a pending payment"
click at [1172, 474] on button "Send" at bounding box center [1201, 491] width 59 height 34
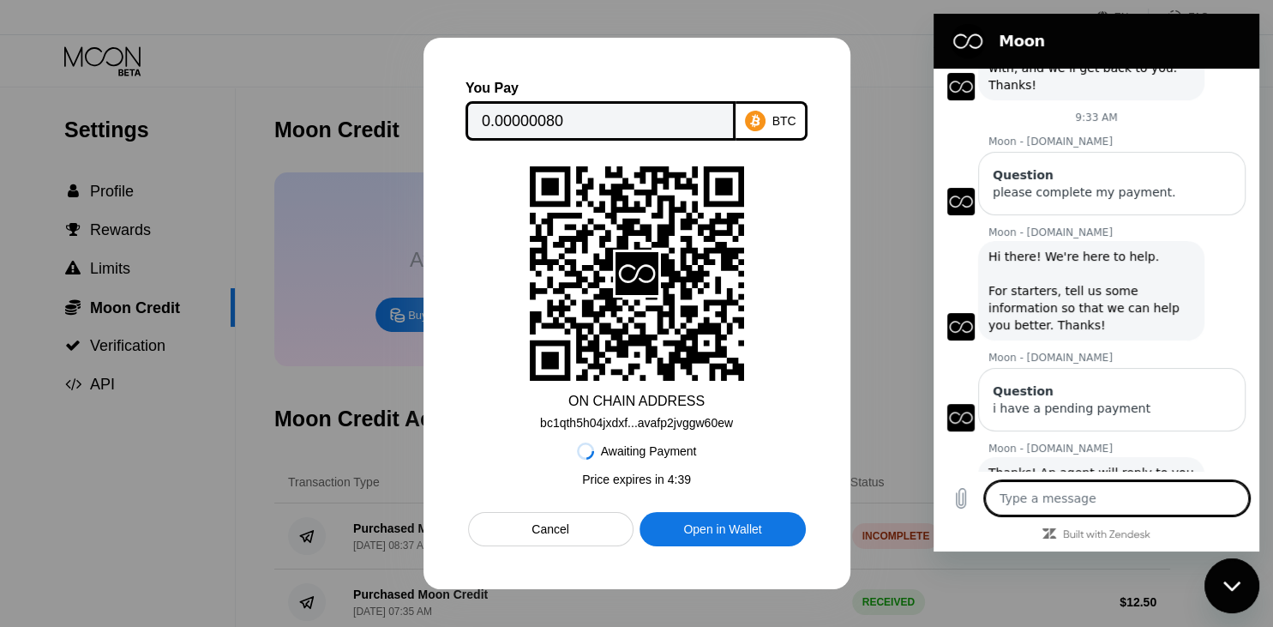
scroll to position [118, 0]
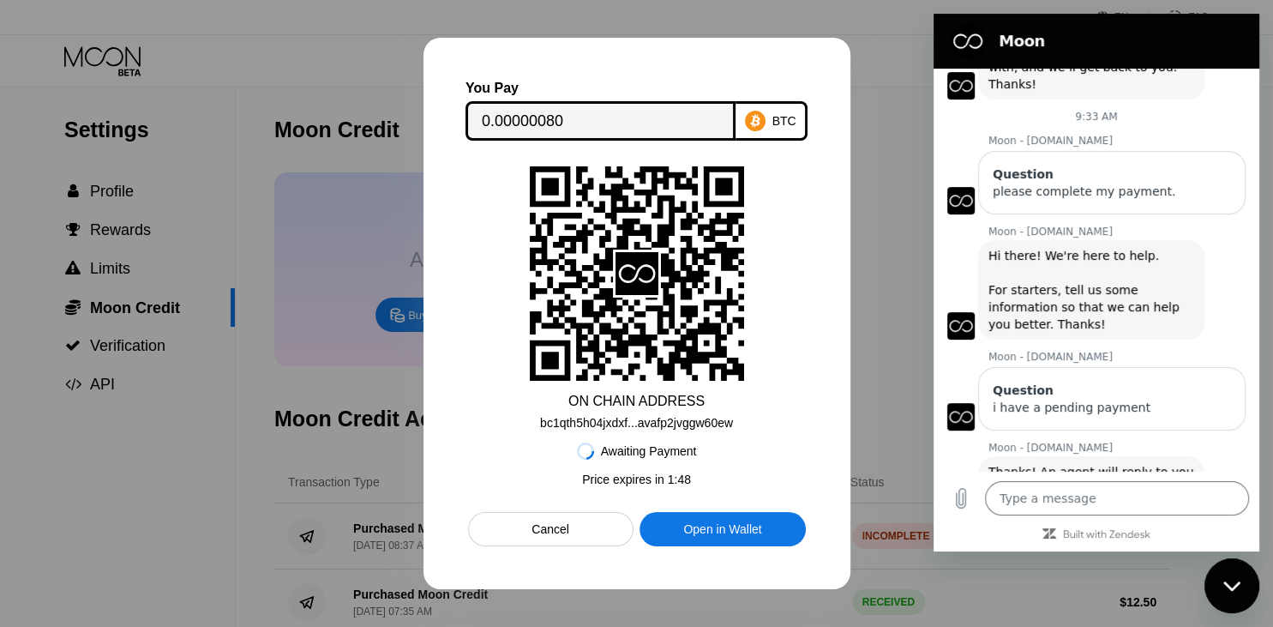
click at [848, 460] on div "You Pay 0.00000080 BTC ON CHAIN ADDRESS bc1qth5h04jxdxf...avafp2jvggw60ew Await…" at bounding box center [637, 313] width 427 height 551
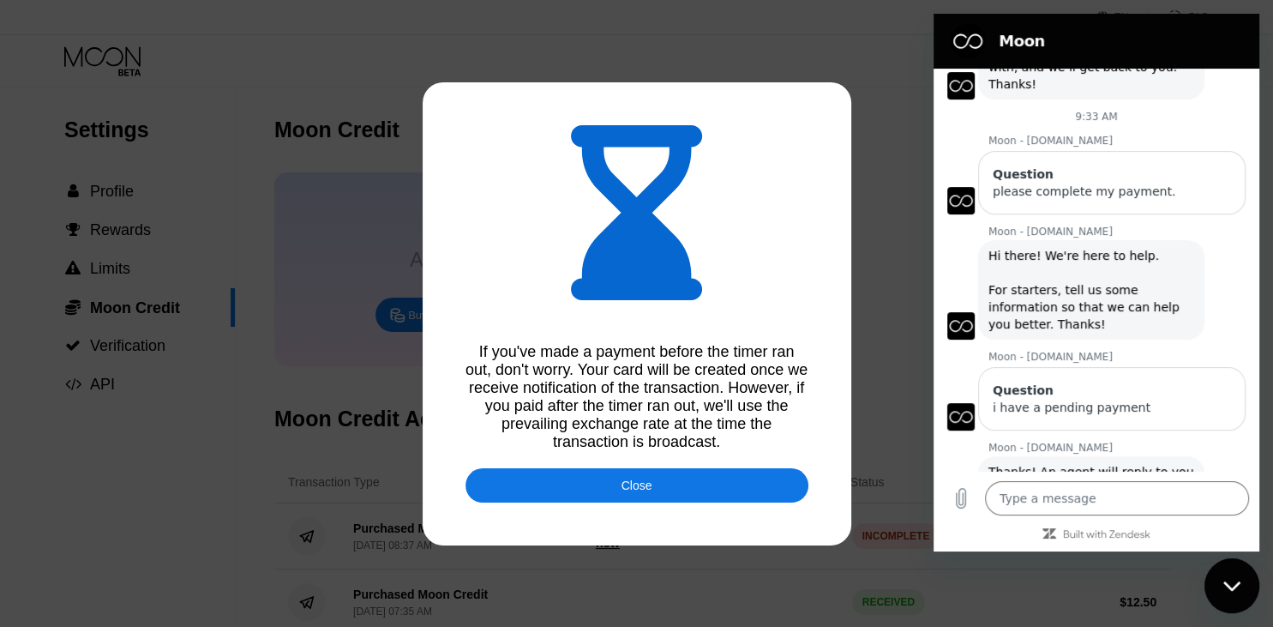
click at [791, 321] on div at bounding box center [636, 313] width 1273 height 627
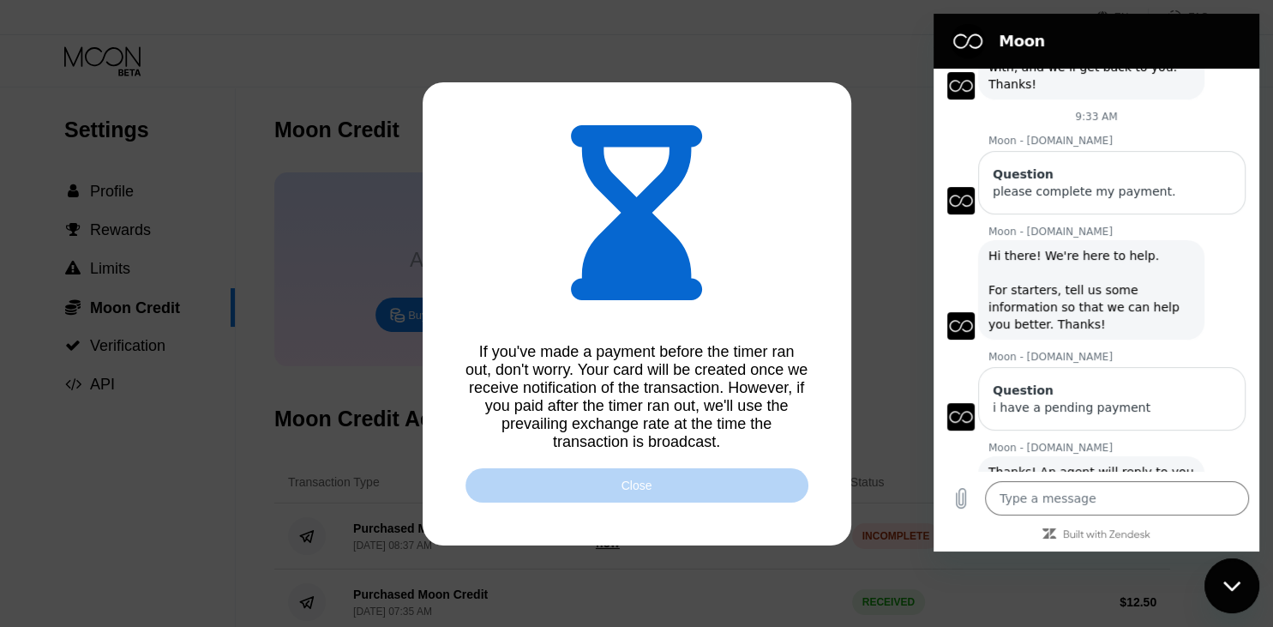
click at [640, 491] on div "Close" at bounding box center [637, 485] width 31 height 14
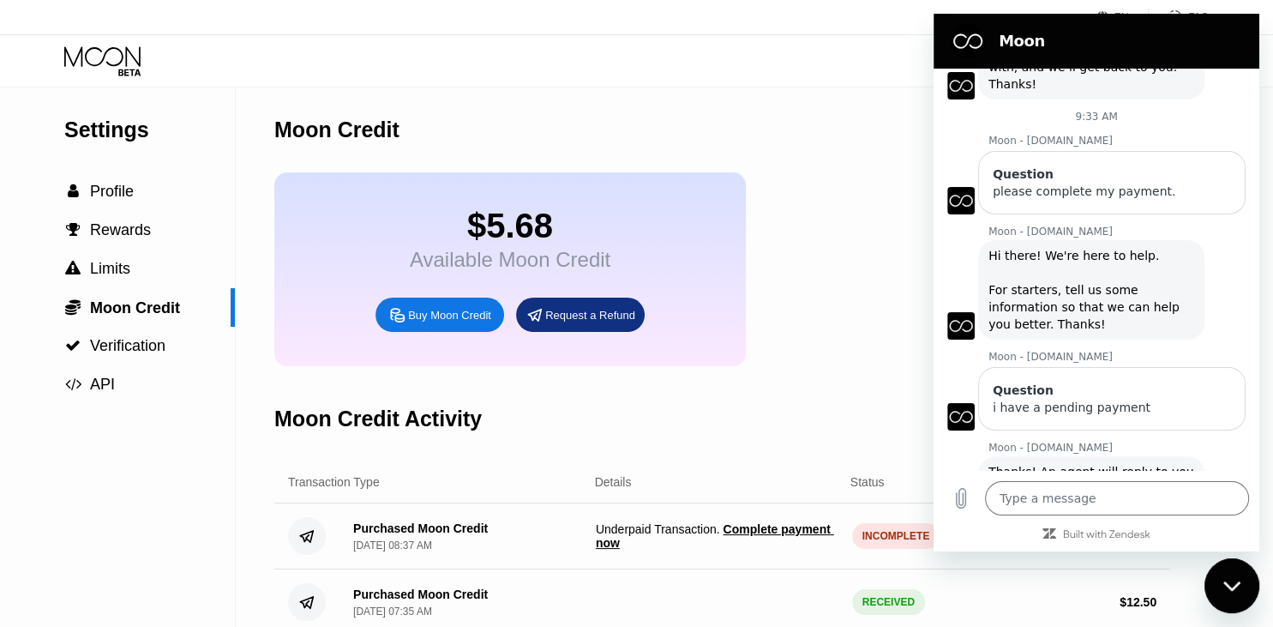
type textarea "x"
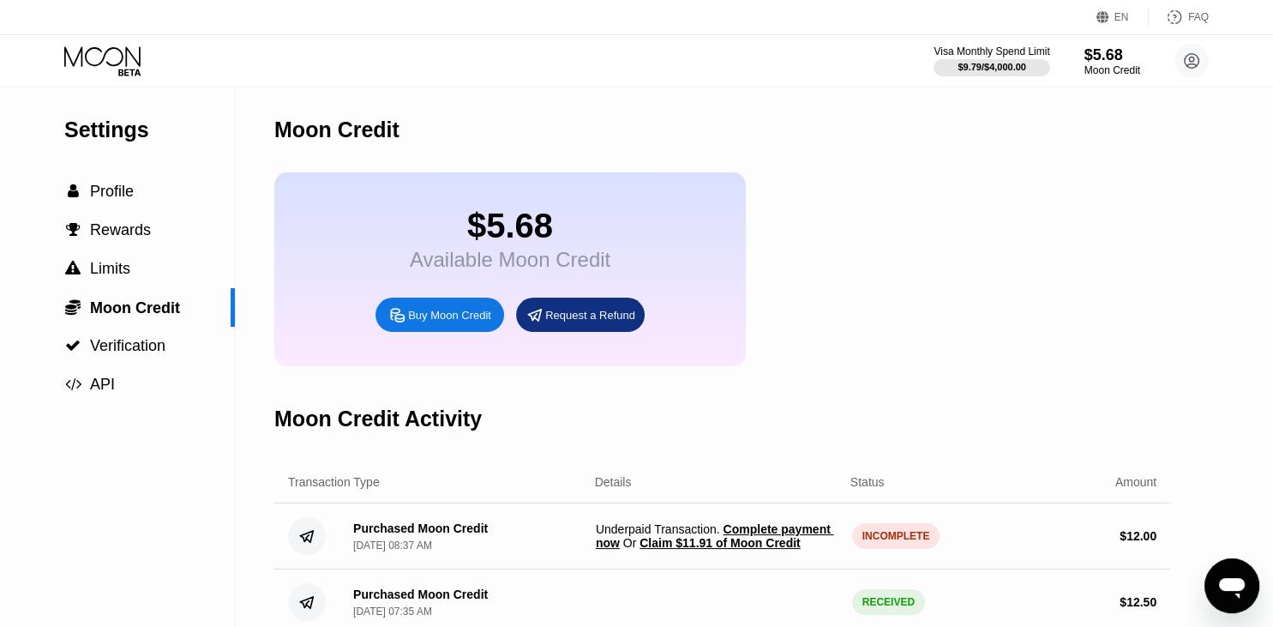
click at [712, 550] on span "Claim $11.91 of Moon Credit" at bounding box center [720, 543] width 160 height 14
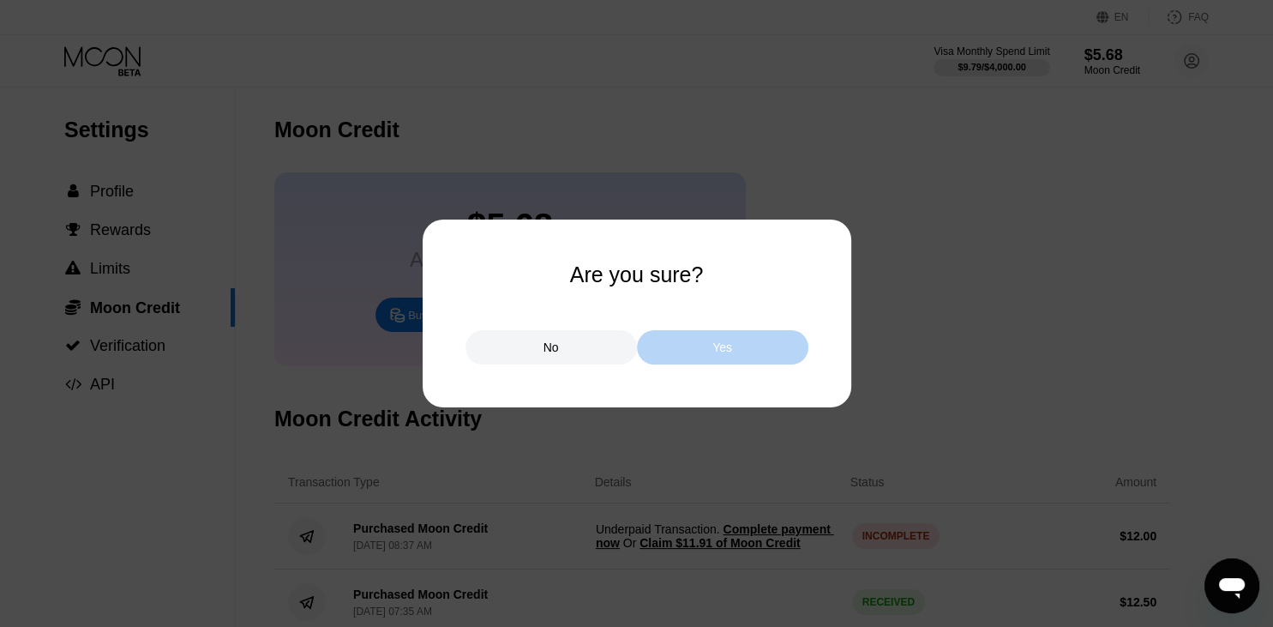
click at [701, 341] on div "Yes" at bounding box center [723, 347] width 172 height 34
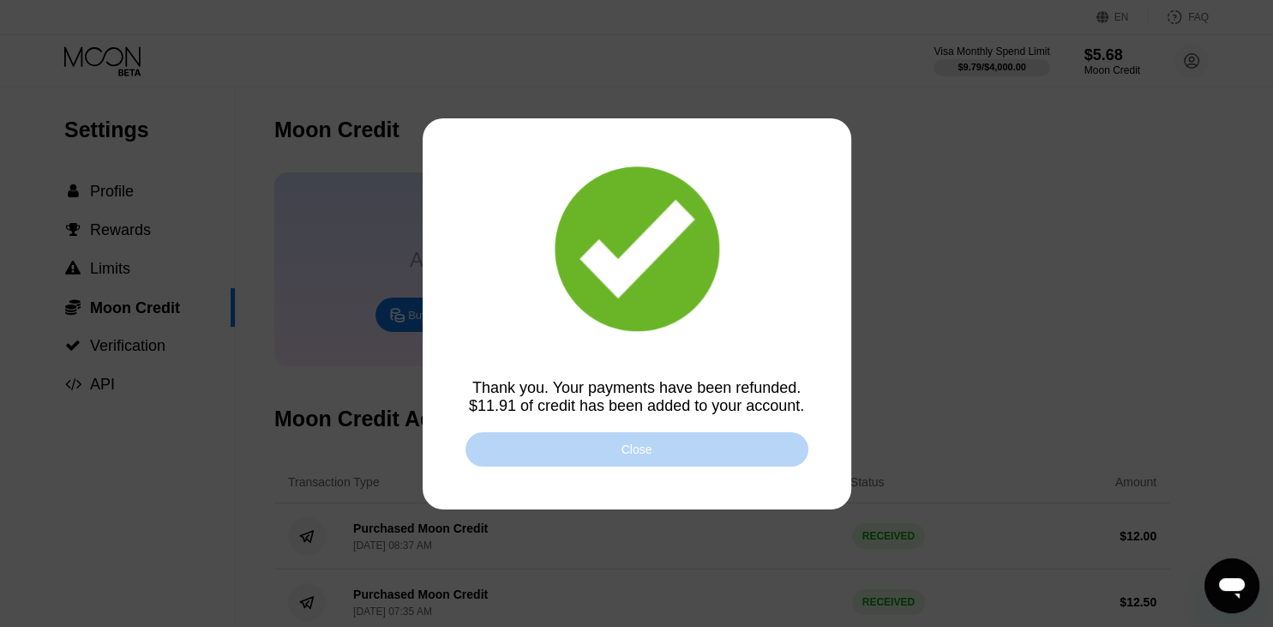
click at [642, 451] on div "Close" at bounding box center [637, 449] width 31 height 14
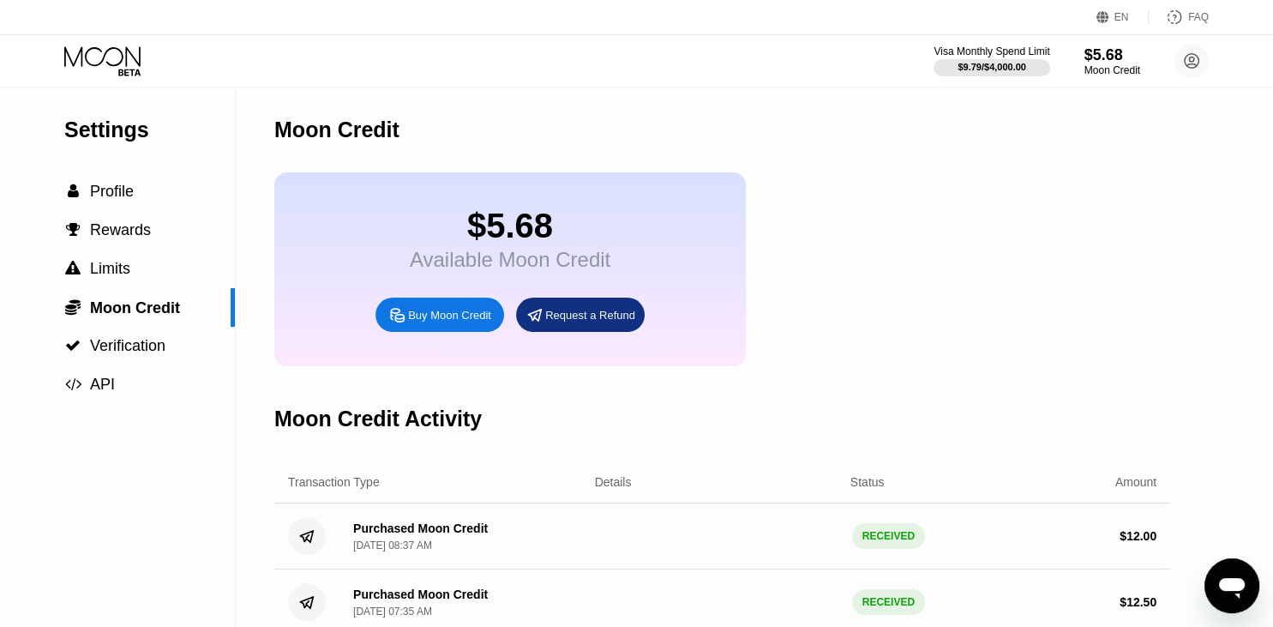
click at [91, 60] on icon at bounding box center [104, 61] width 80 height 30
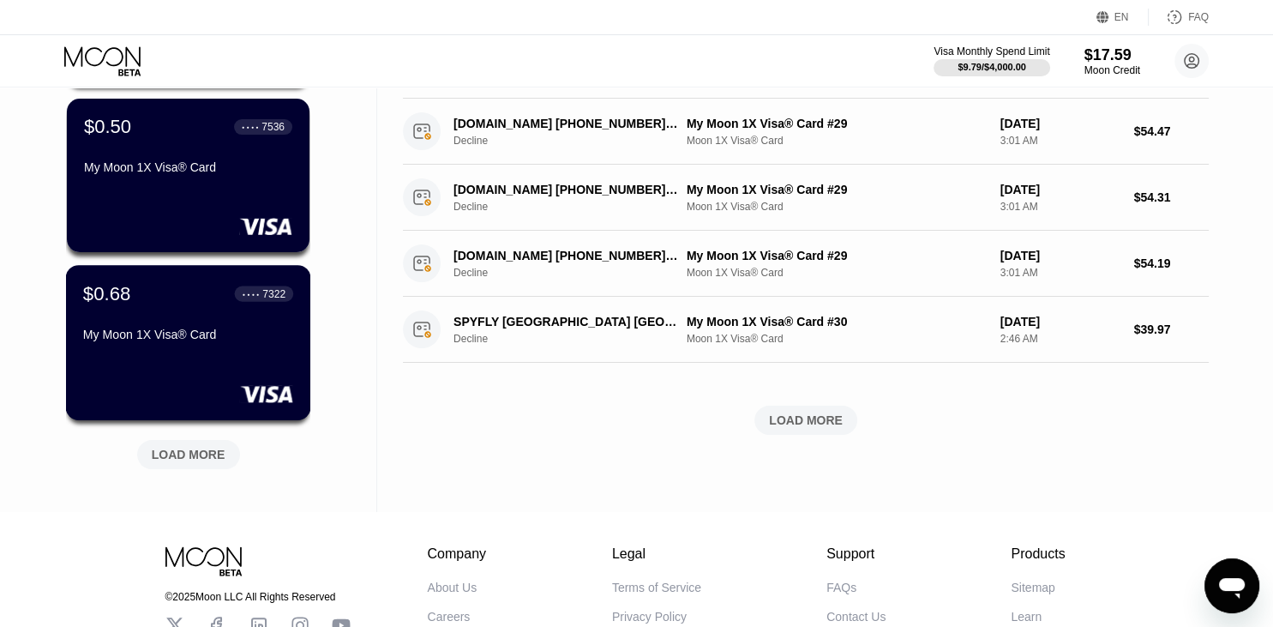
scroll to position [611, 0]
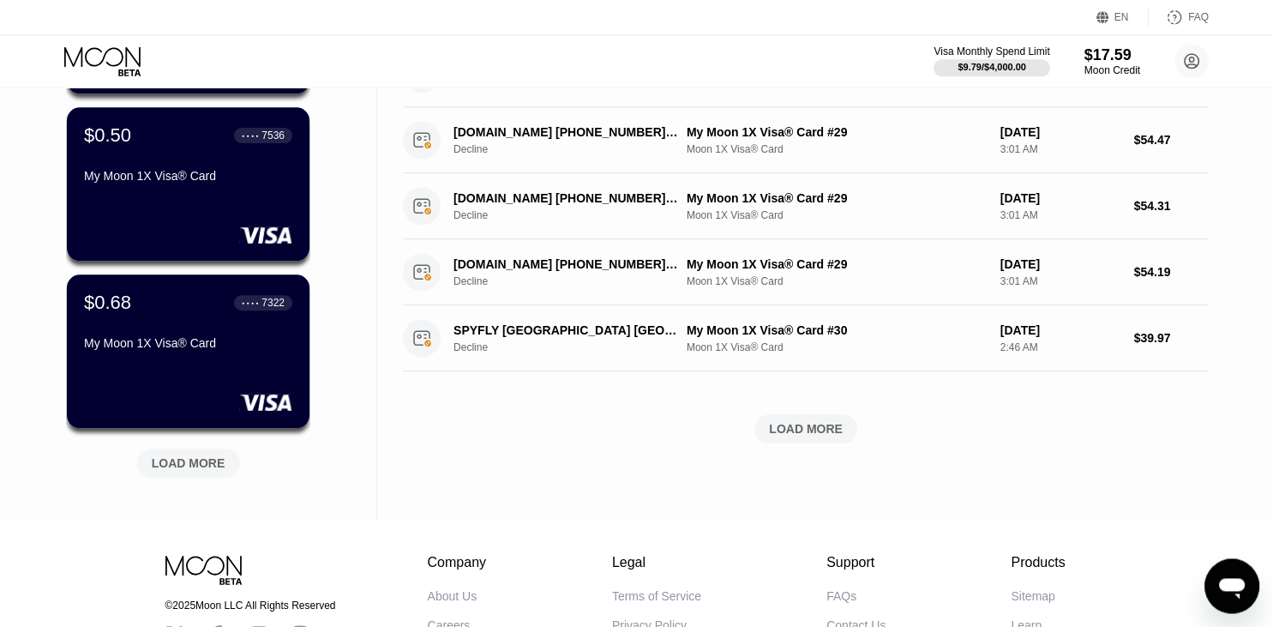
click at [194, 477] on div "LOAD MORE" at bounding box center [188, 462] width 103 height 29
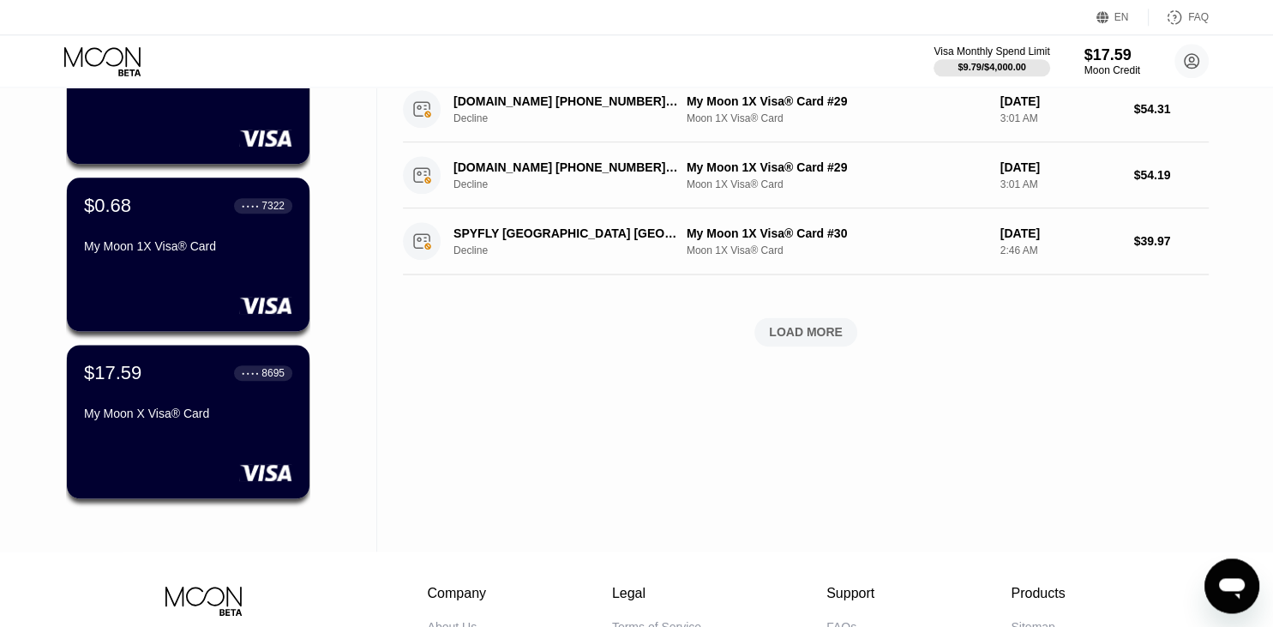
scroll to position [708, 0]
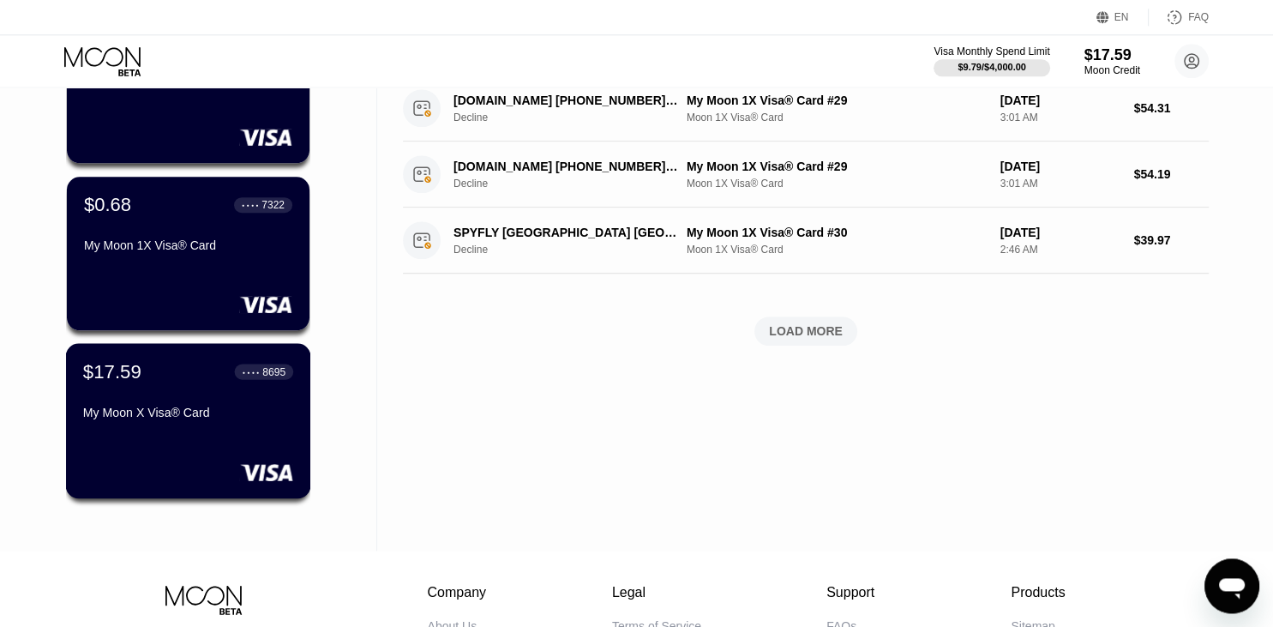
click at [228, 419] on div "My Moon X Visa® Card" at bounding box center [188, 413] width 210 height 14
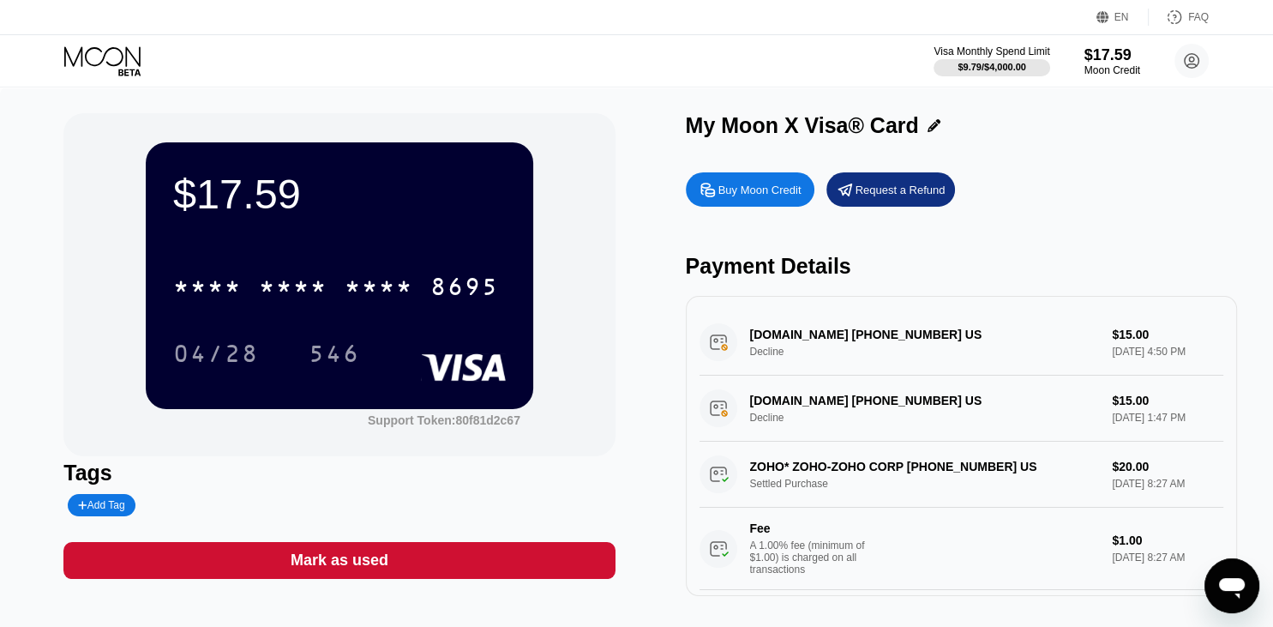
click at [781, 50] on div "Visa Monthly Spend Limit $9.79 / $4,000.00 $17.59 Moon Credit csorgosteven@gmai…" at bounding box center [636, 60] width 1273 height 51
click at [753, 190] on div "Buy Moon Credit" at bounding box center [760, 190] width 83 height 15
type input "0"
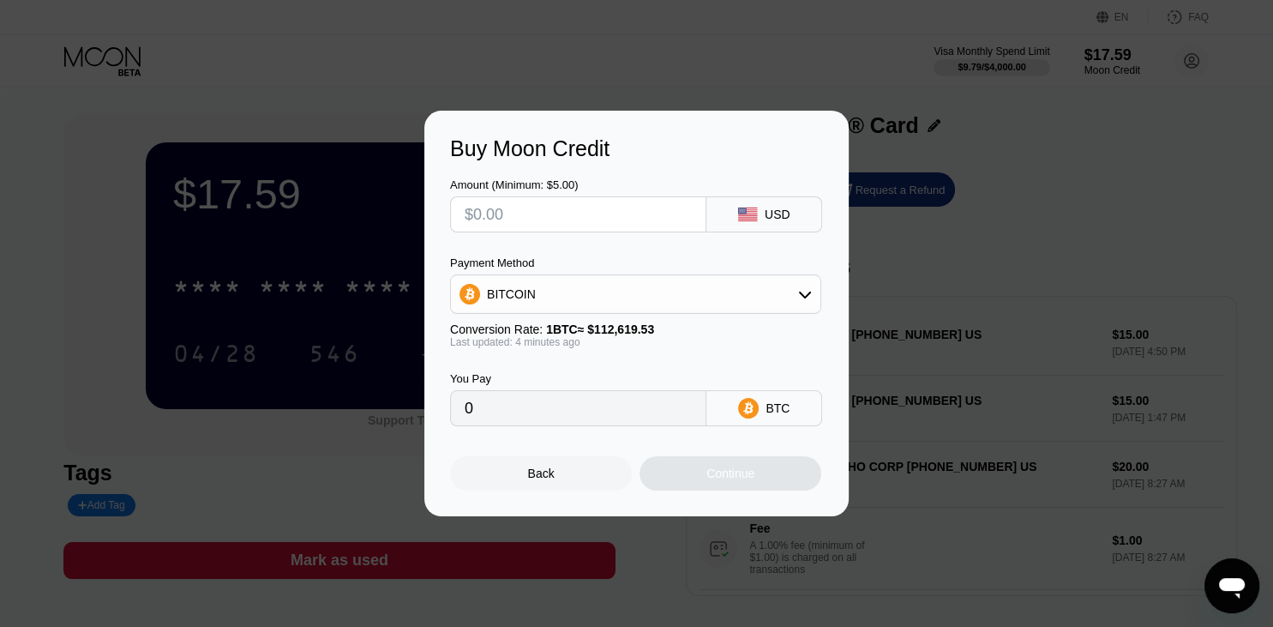
click at [623, 227] on input "text" at bounding box center [578, 214] width 227 height 34
type input "$1"
type input "0.00000888"
type input "$13"
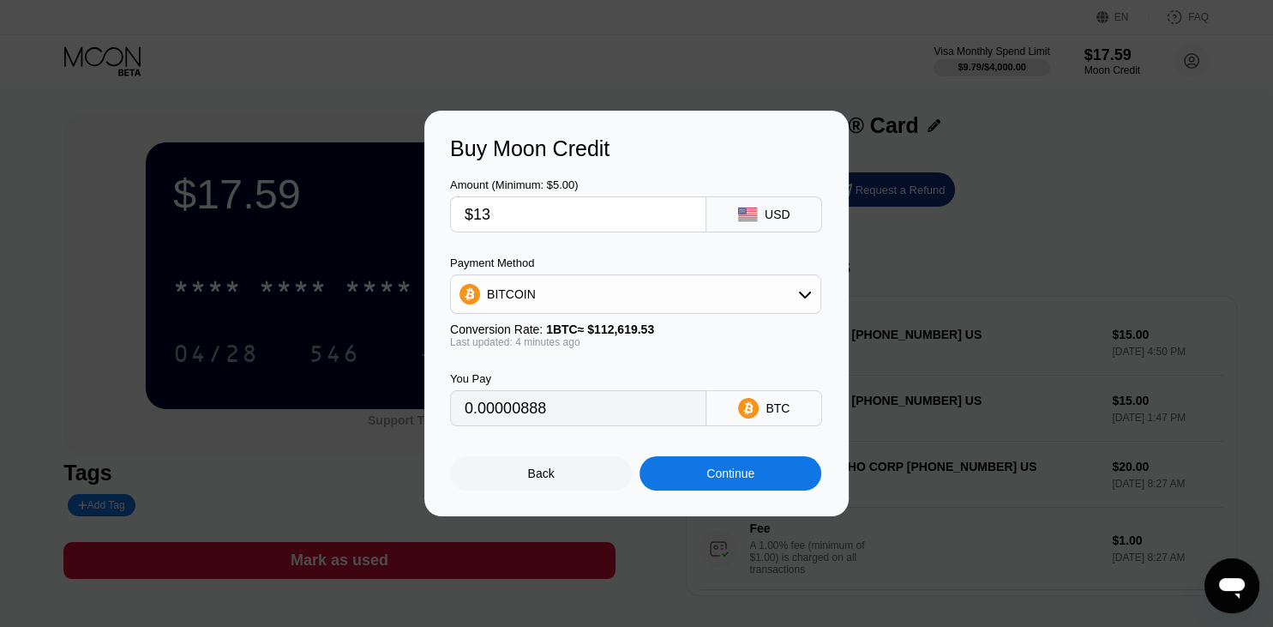
type input "0.00011543"
type input "$13"
click at [806, 283] on div "BITCOIN" at bounding box center [636, 294] width 370 height 34
click at [554, 382] on span "USDT on TRON" at bounding box center [534, 379] width 87 height 14
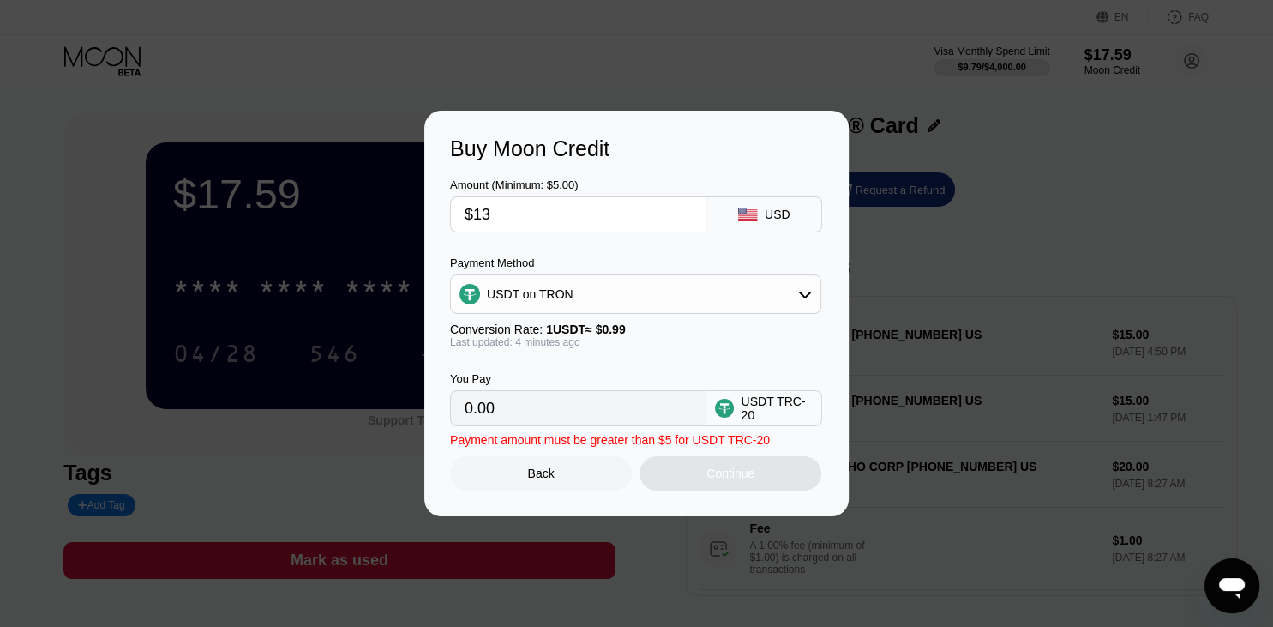
type input "13.13"
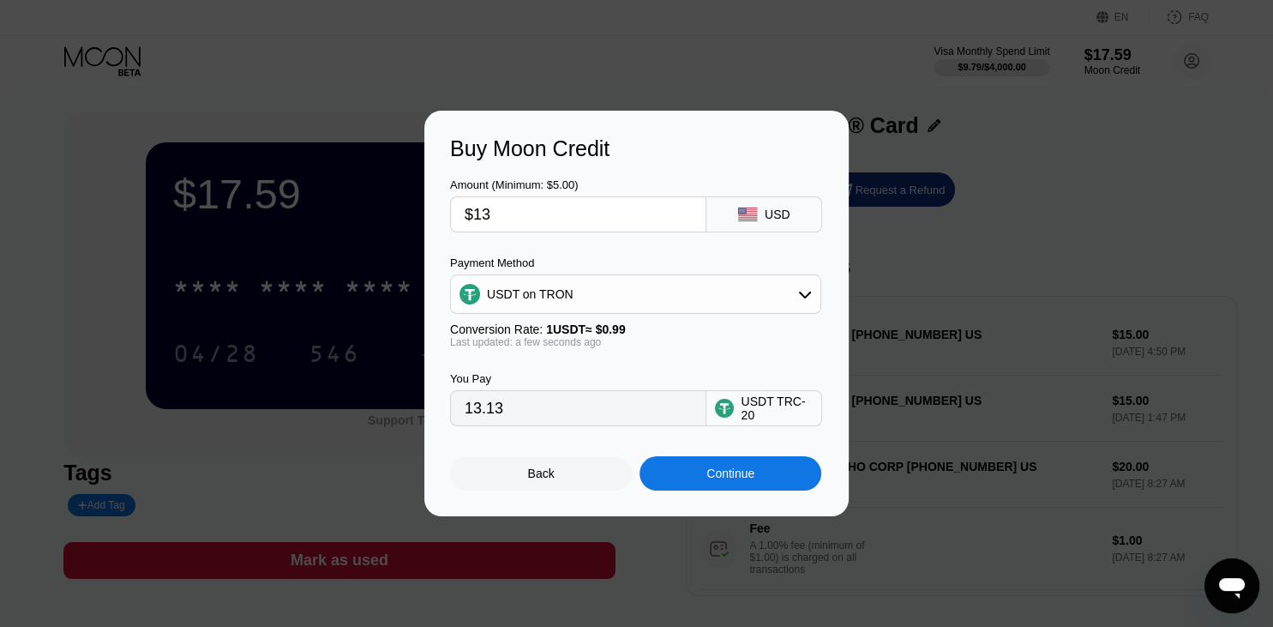
click at [690, 472] on div "Continue" at bounding box center [731, 473] width 182 height 34
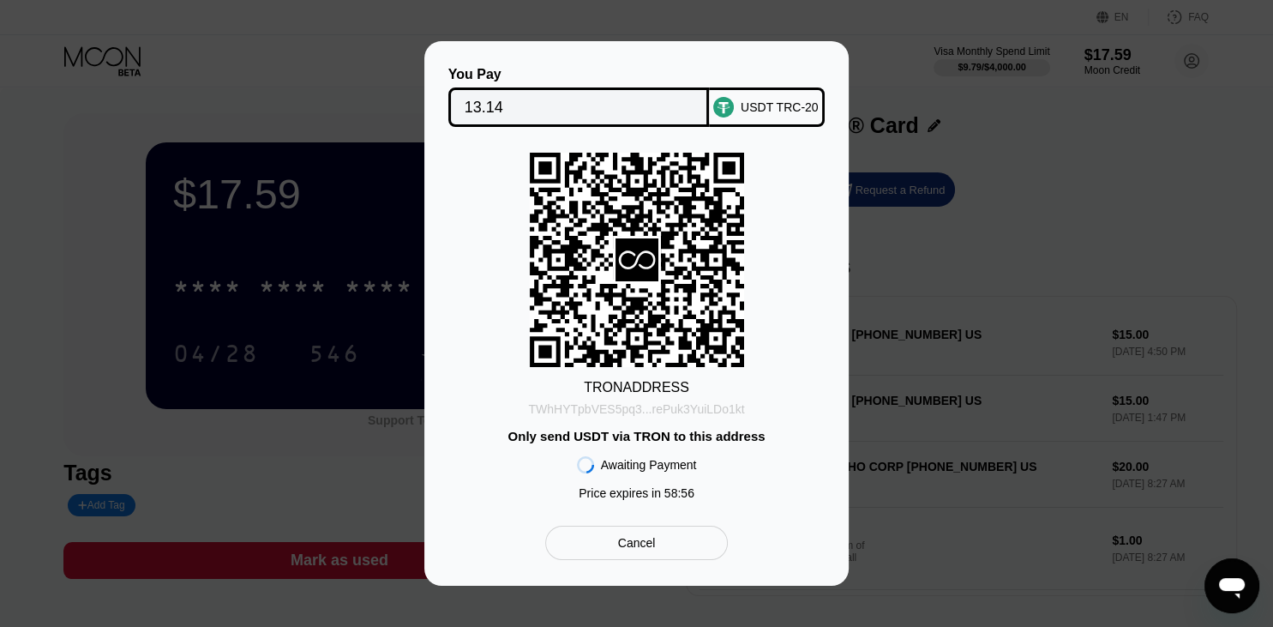
click at [629, 412] on div "TWhHYTpbVES5pq3...rePuk3YuiLDo1kt" at bounding box center [636, 409] width 216 height 14
click at [797, 233] on div "TRON ADDRESS TWhHYTpbVES5pq3...rePuk3YuiLDo1kt Only send USDT via TRON to this …" at bounding box center [636, 331] width 373 height 356
click at [835, 258] on div "You Pay 13.14 USDT TRC-20 TRON ADDRESS TWhHYTpbVES5pq3...rePuk3YuiLDo1kt Only s…" at bounding box center [636, 313] width 424 height 545
click at [635, 543] on div "Cancel" at bounding box center [637, 542] width 38 height 15
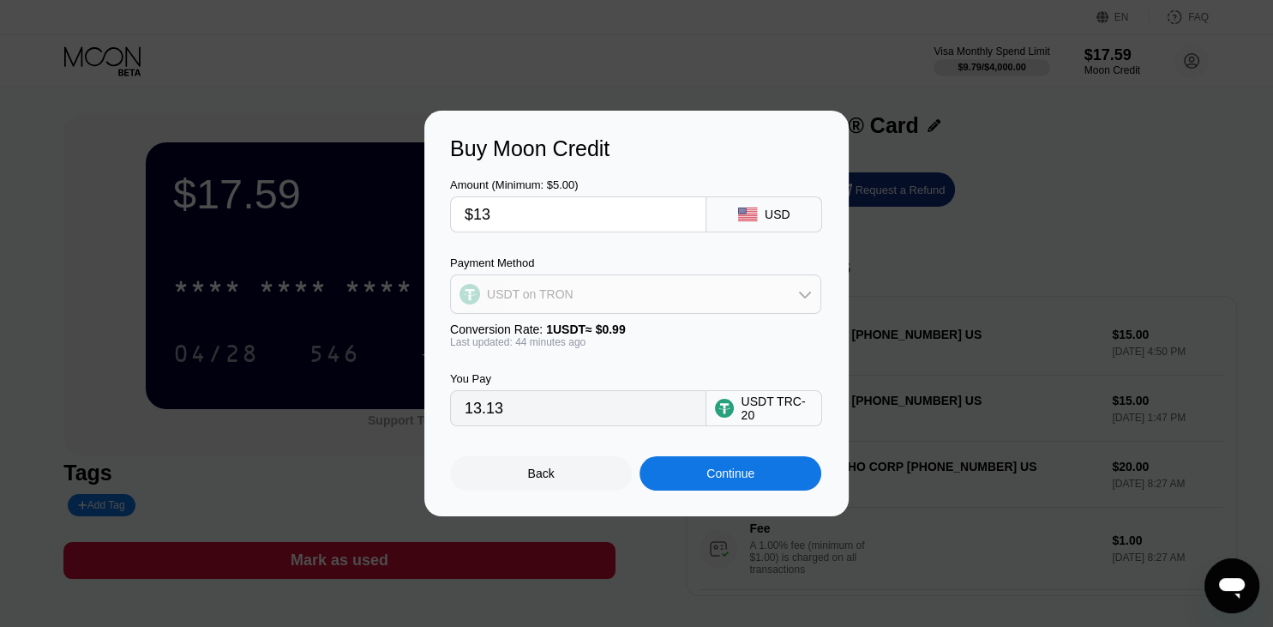
click at [780, 287] on div "USDT on TRON" at bounding box center [636, 294] width 370 height 34
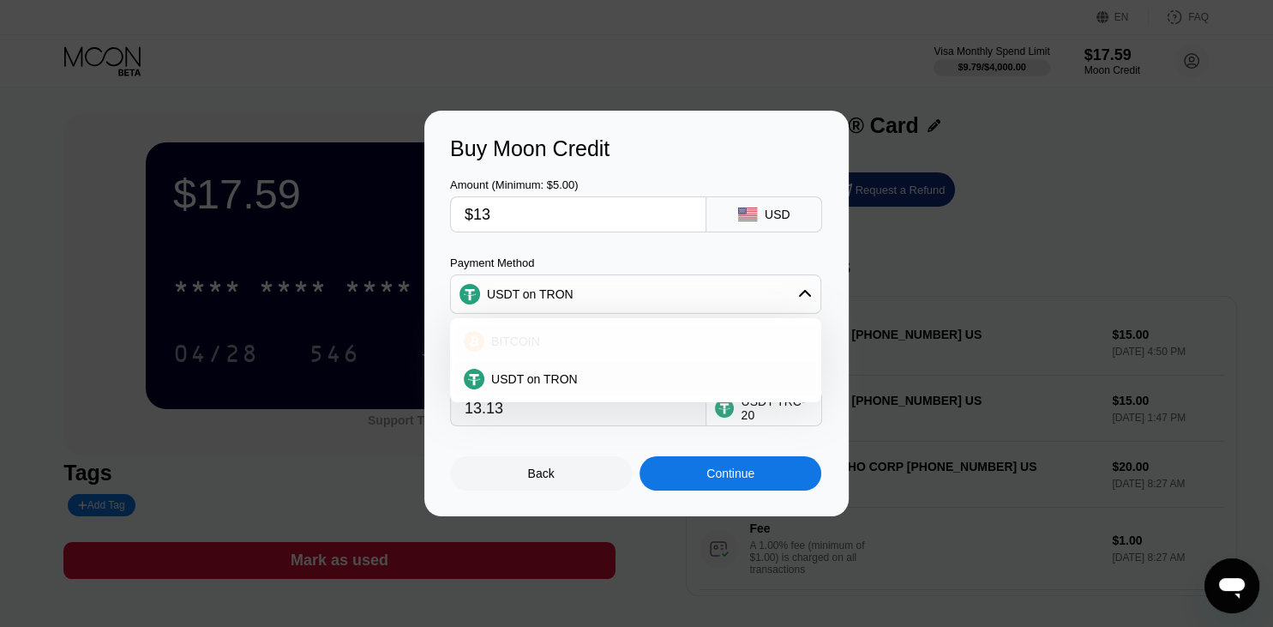
click at [561, 340] on div "BITCOIN" at bounding box center [646, 341] width 323 height 14
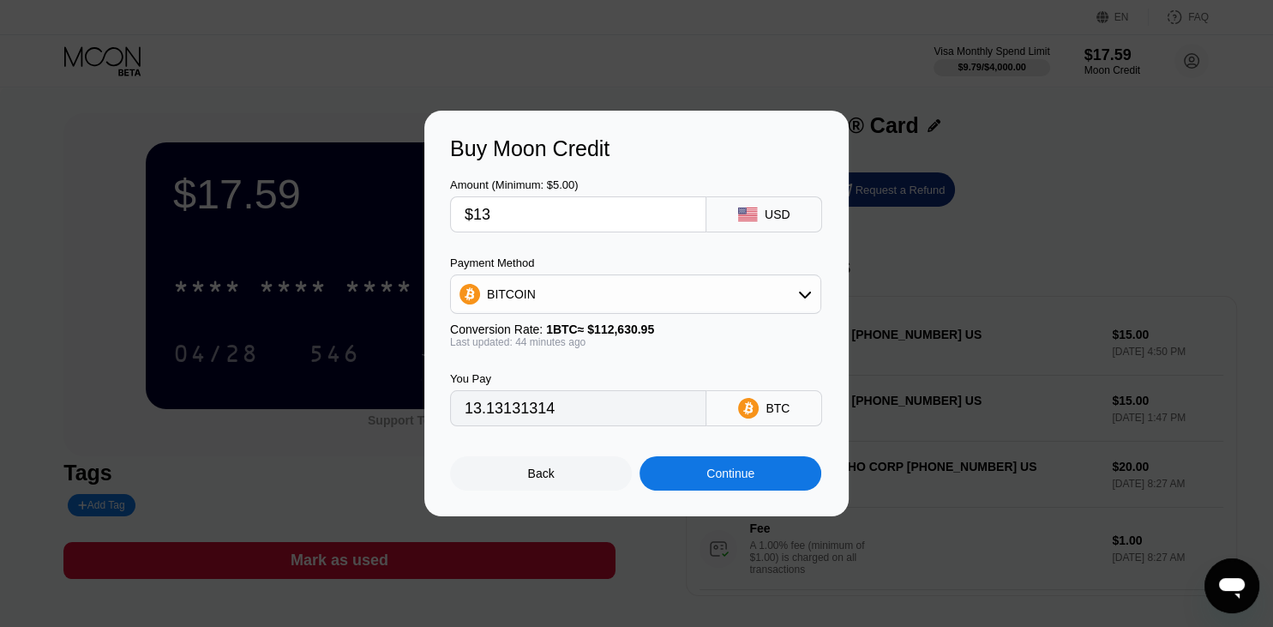
type input "0.00011568"
click at [499, 218] on input "$13" at bounding box center [578, 214] width 227 height 34
type input "$1"
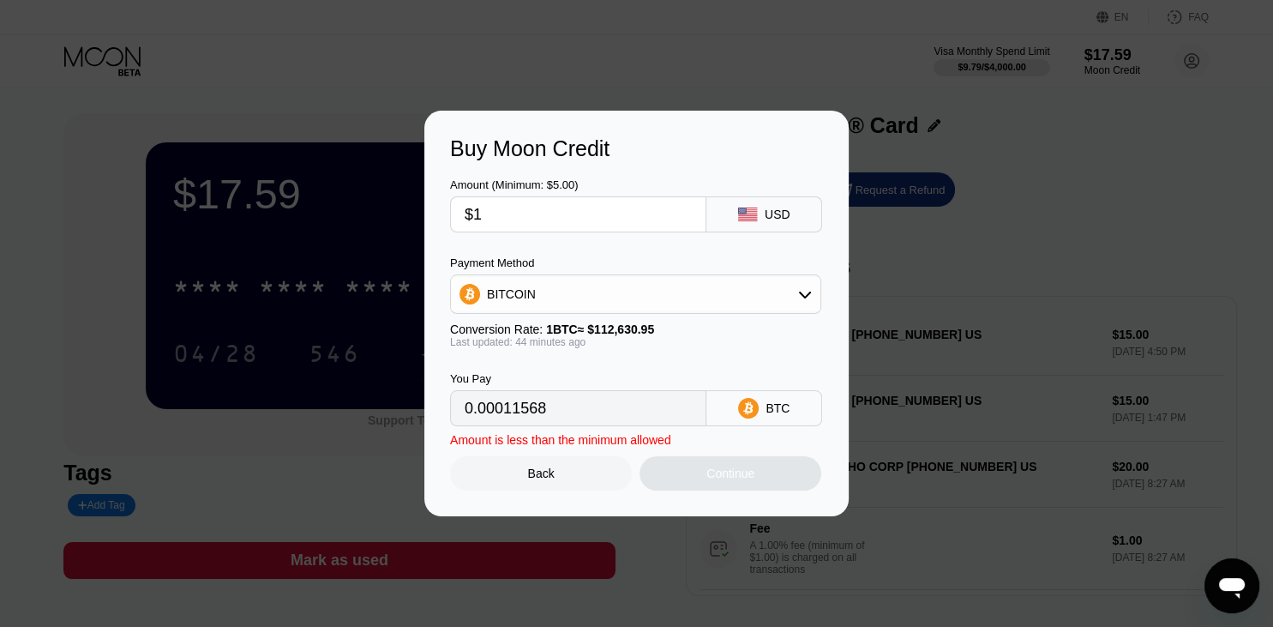
type input "0.00000890"
type input "$11"
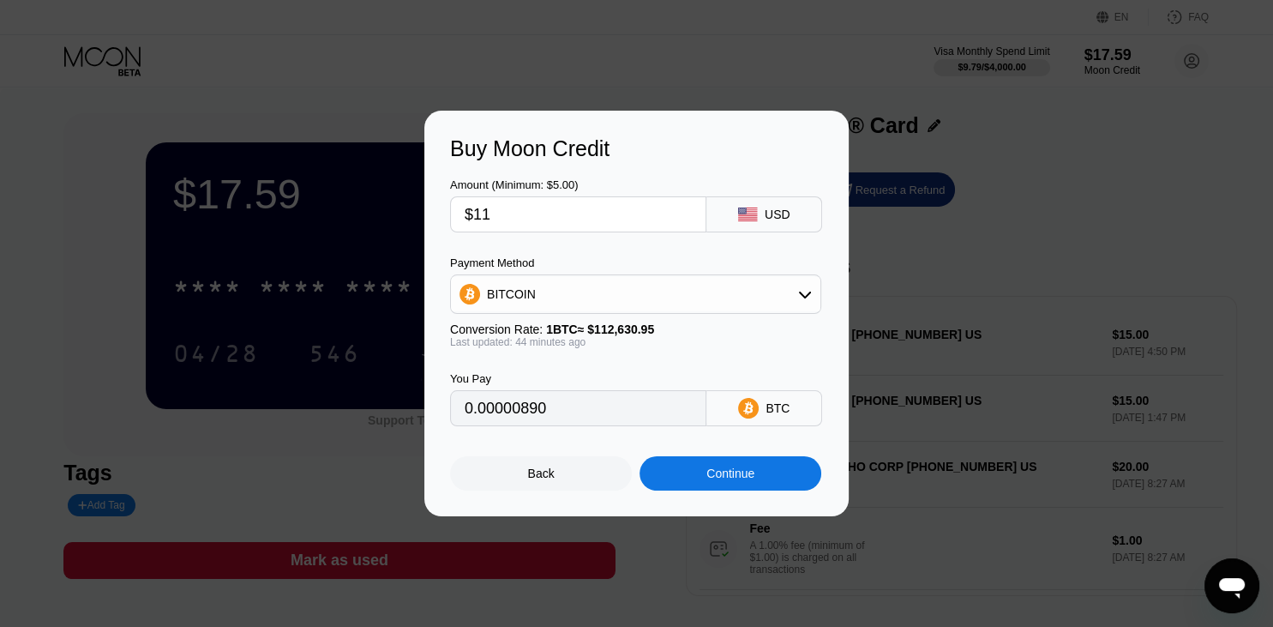
type input "0.00009788"
type input "$11"
click at [708, 476] on div "Continue" at bounding box center [731, 473] width 48 height 14
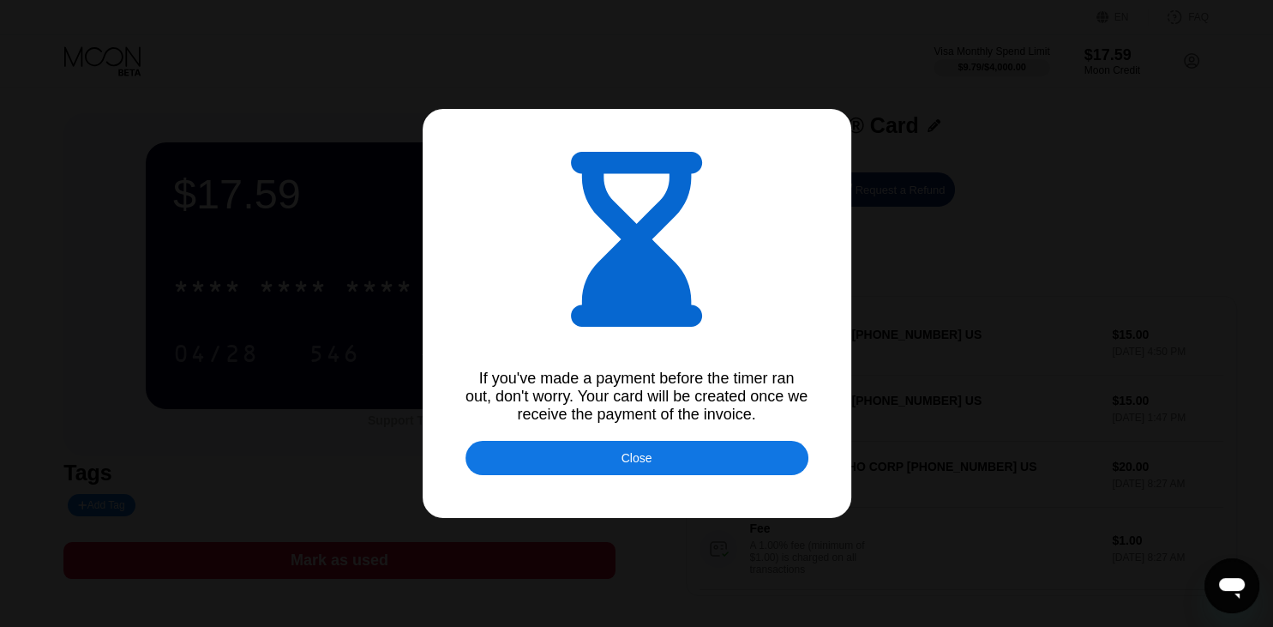
type input "0.00009785"
click at [798, 284] on div at bounding box center [636, 313] width 1273 height 627
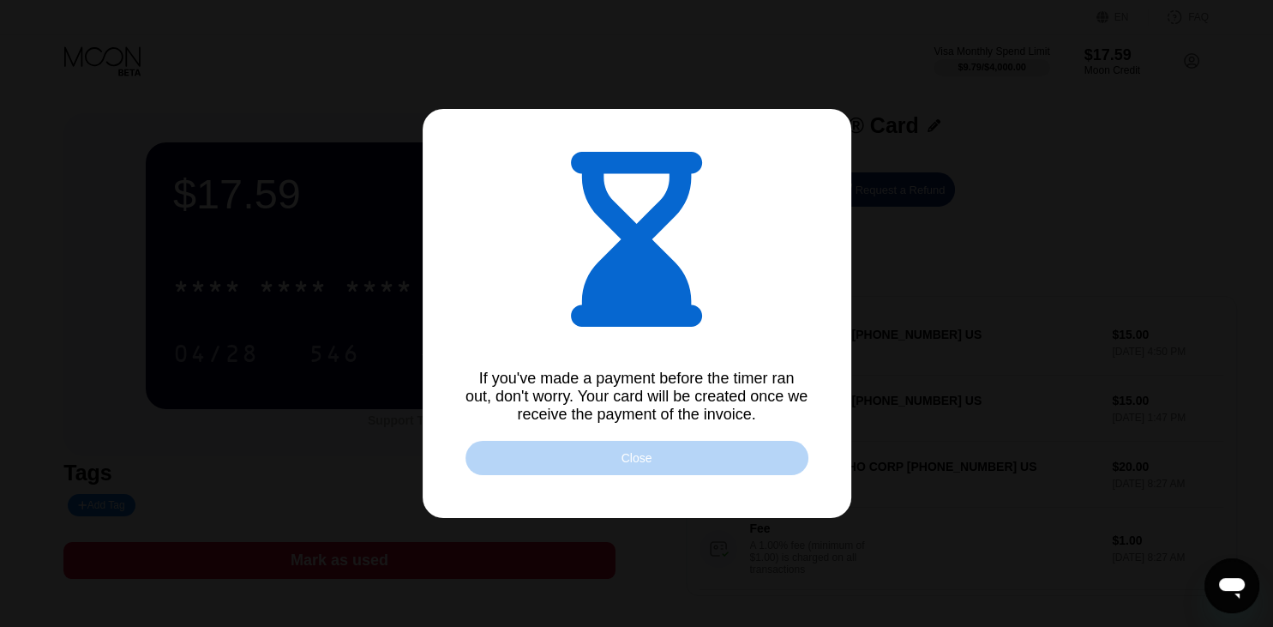
click at [653, 470] on div "Close" at bounding box center [637, 458] width 343 height 34
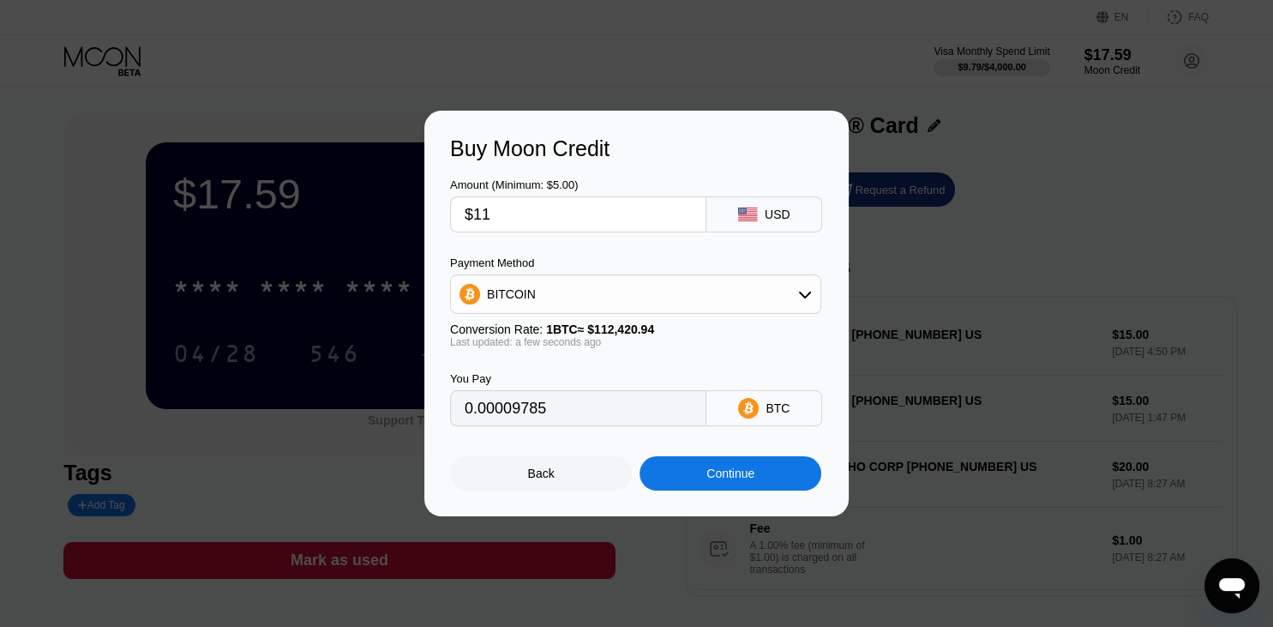
click at [636, 219] on input "$11" at bounding box center [578, 214] width 227 height 34
type input "$1"
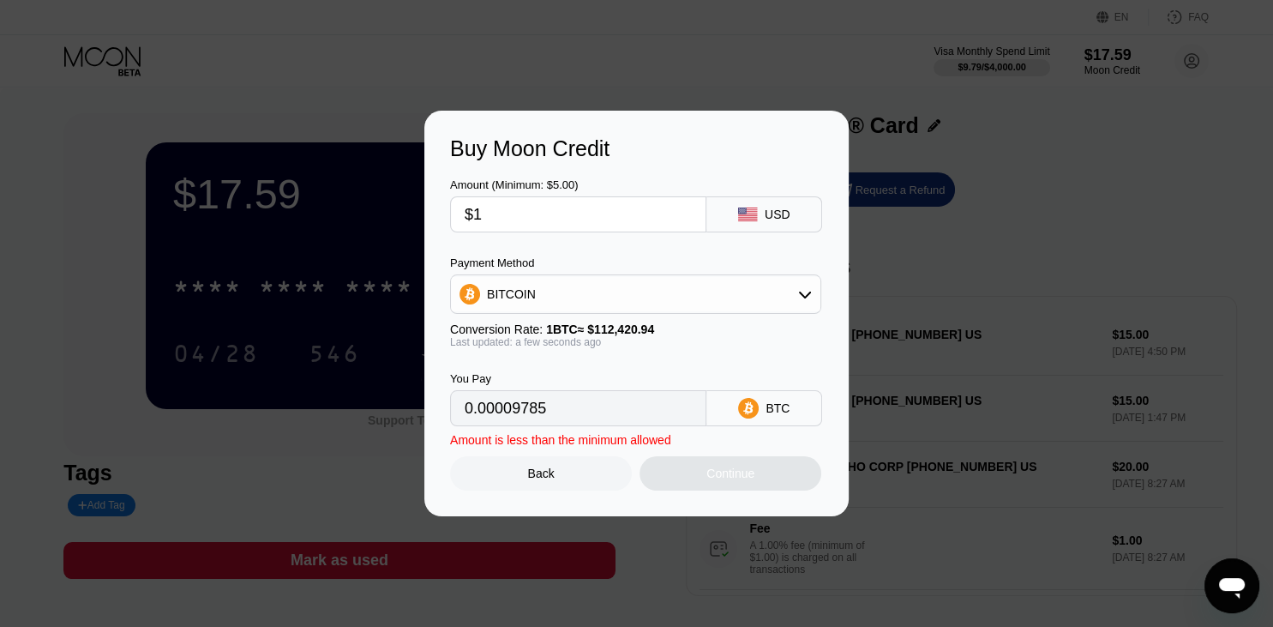
type input "0.00000890"
type input "$13"
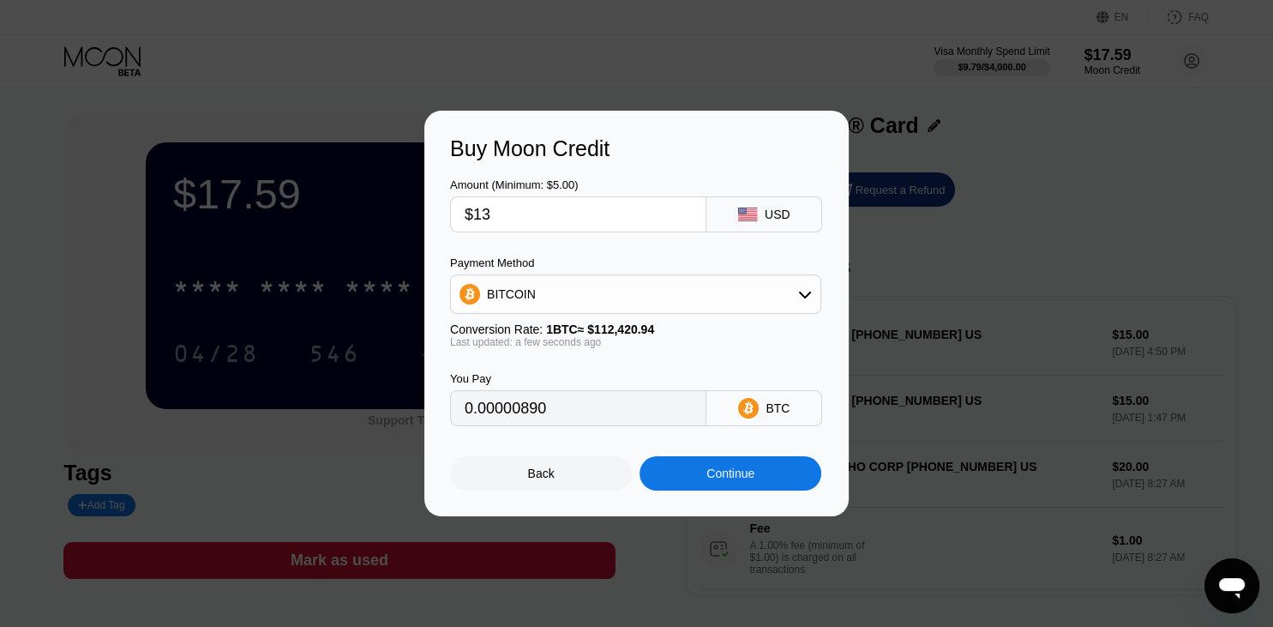
type input "0.00011564"
type input "$13"
click at [713, 477] on div "Continue" at bounding box center [731, 473] width 48 height 14
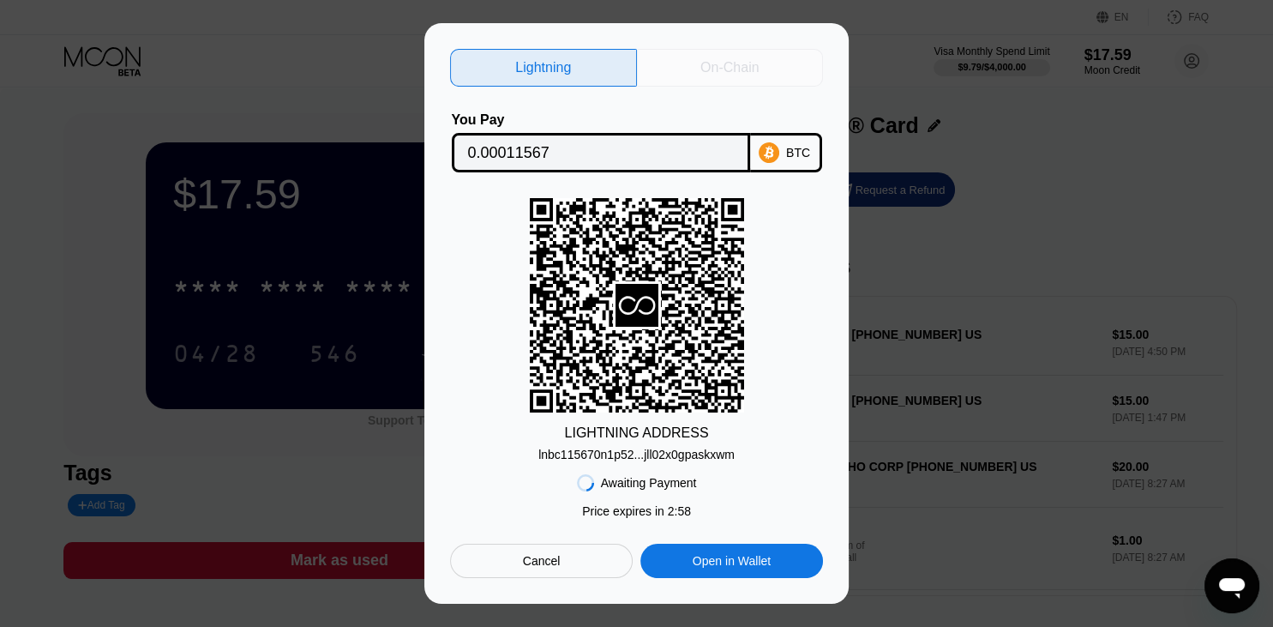
click at [724, 75] on div "On-Chain" at bounding box center [730, 68] width 187 height 38
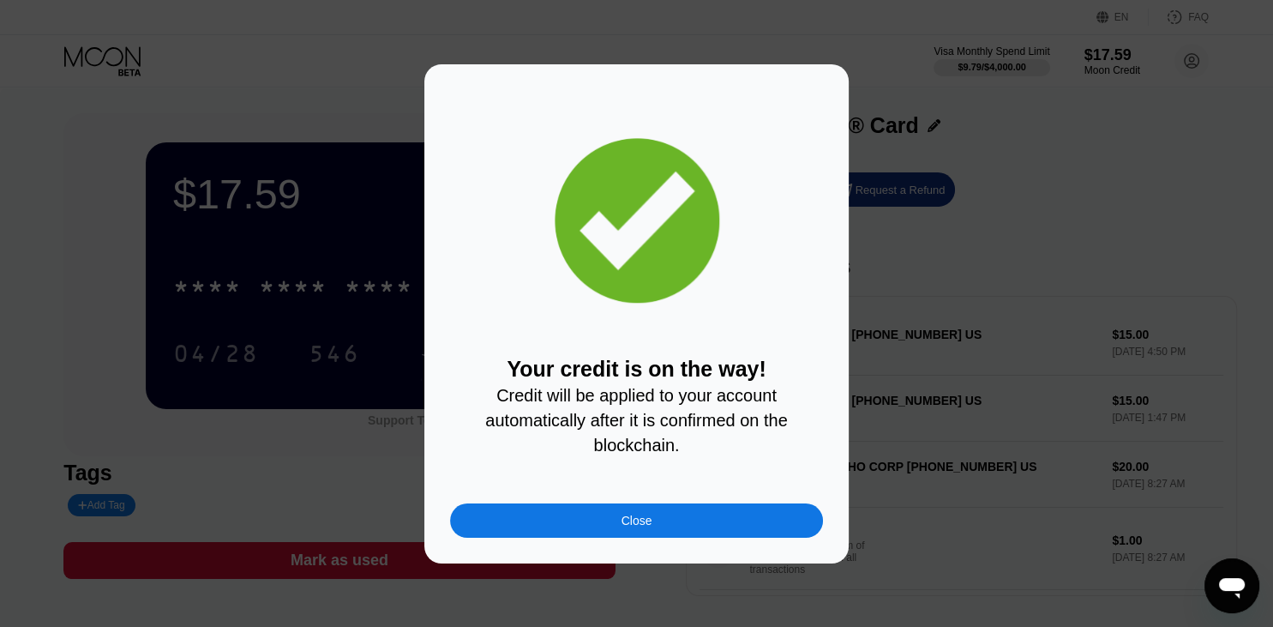
click at [808, 221] on div "Your credit is on the way! Credit will be applied to your account automatically…" at bounding box center [636, 314] width 373 height 448
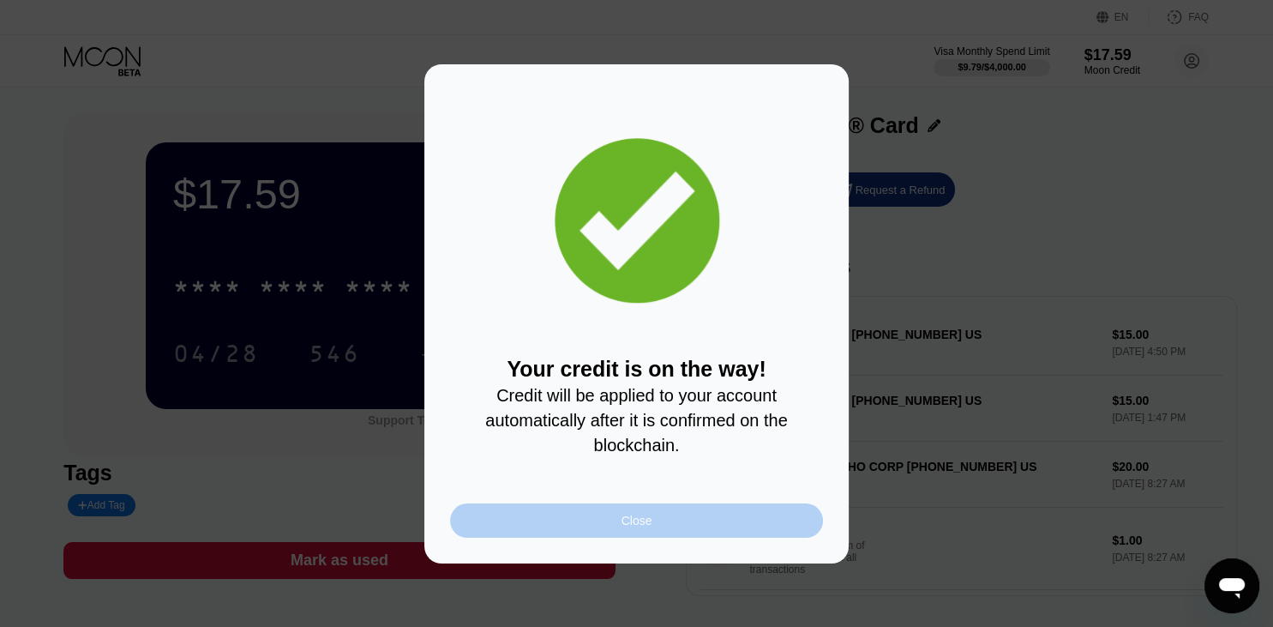
click at [629, 527] on div "Close" at bounding box center [637, 521] width 31 height 14
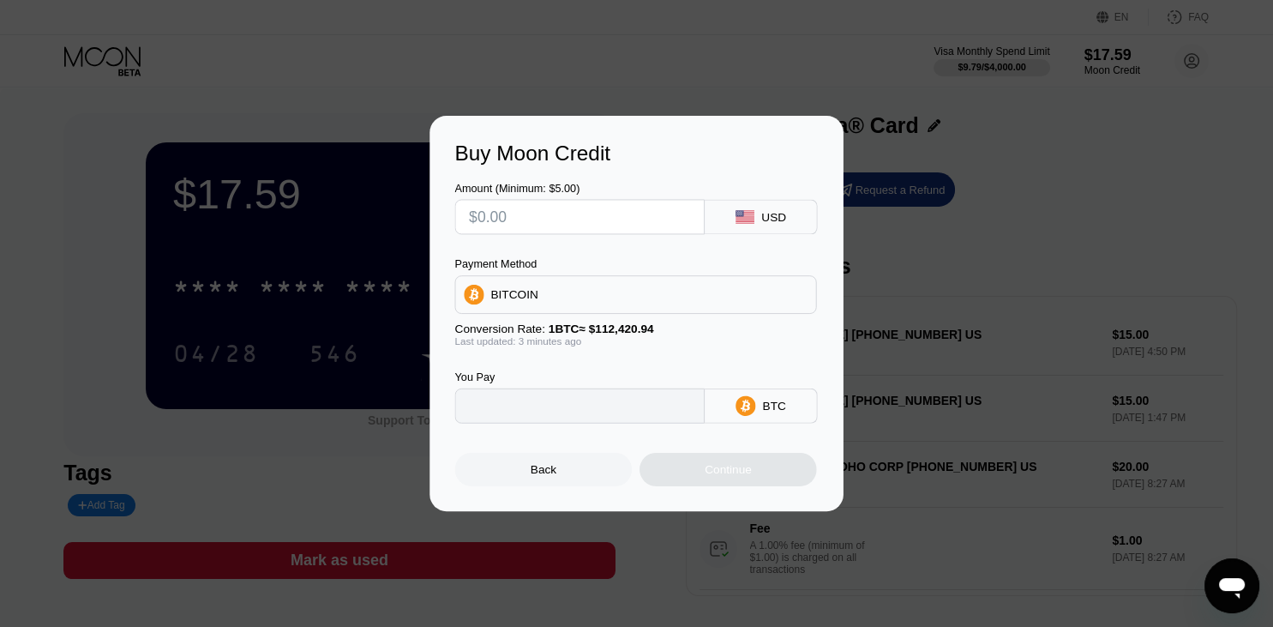
type input "0"
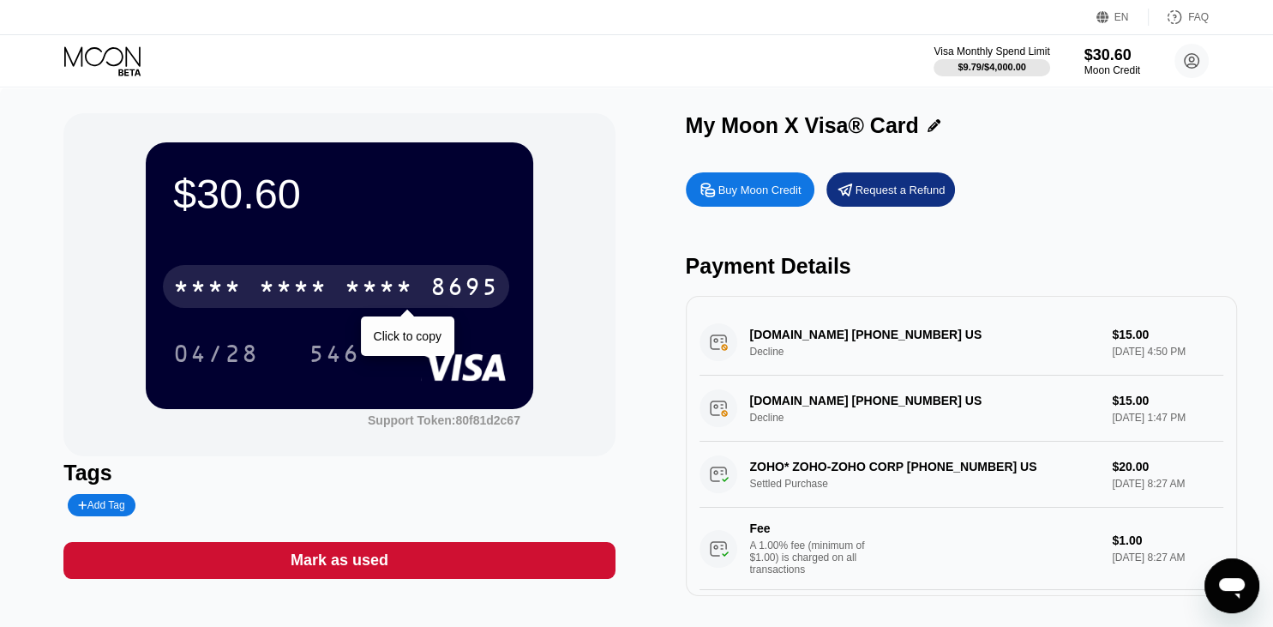
click at [309, 302] on div "* * * *" at bounding box center [293, 288] width 69 height 27
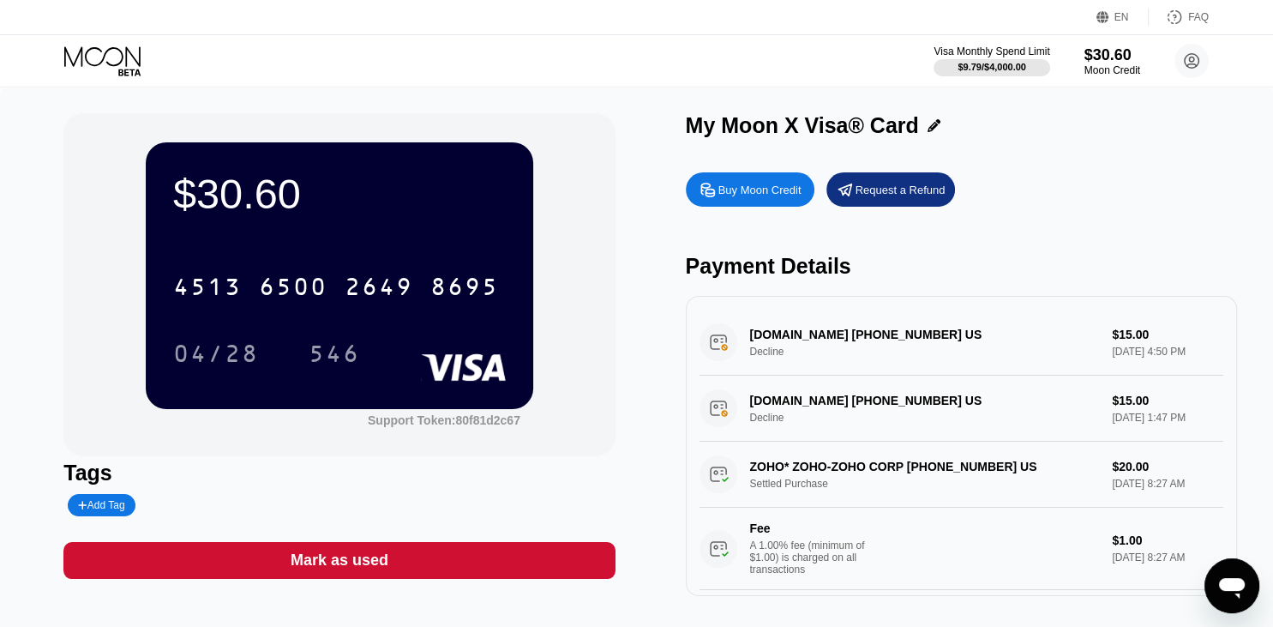
click at [1135, 191] on div "Buy Moon Credit Request a Refund" at bounding box center [961, 189] width 551 height 34
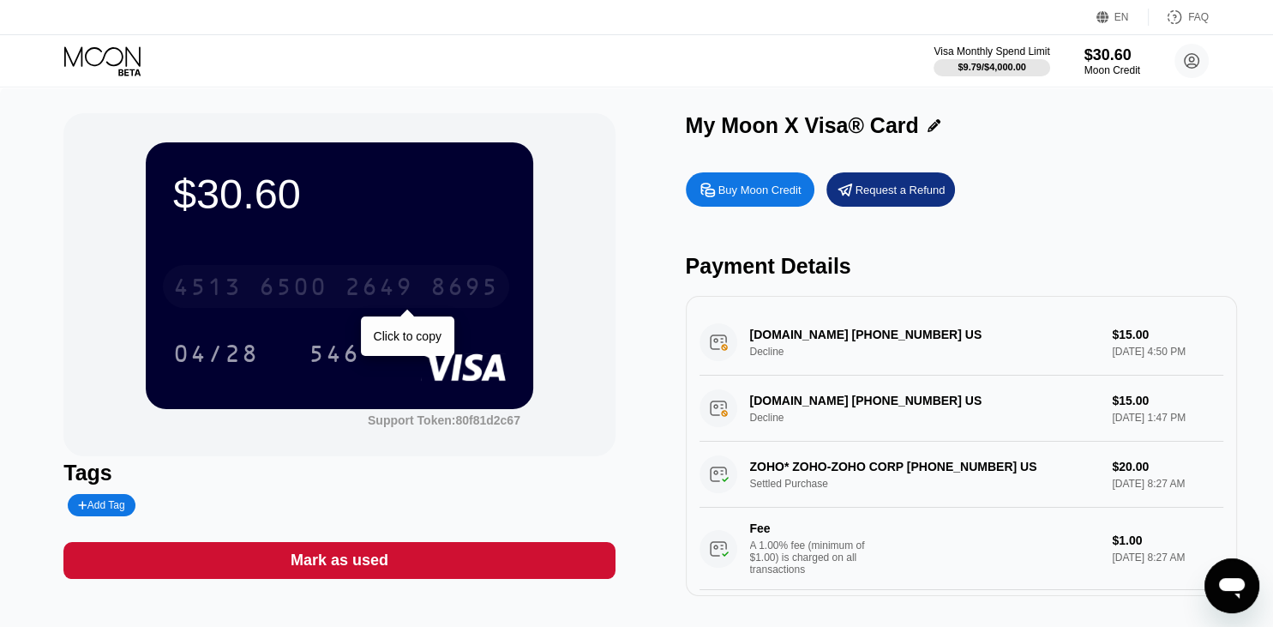
click at [349, 283] on div "2649" at bounding box center [379, 288] width 69 height 27
click at [1069, 216] on div "Buy Moon Credit Request a Refund Payment Details POSTMARKAPP.COM +18003570402 U…" at bounding box center [961, 380] width 551 height 432
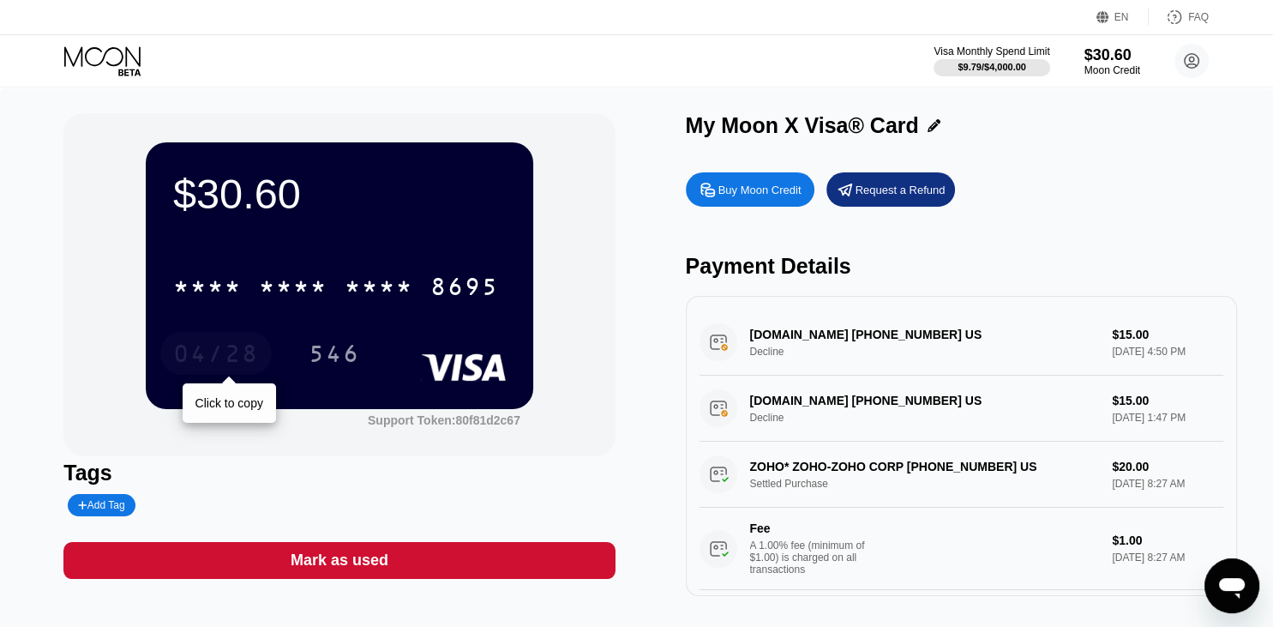
click at [216, 364] on div "04/28" at bounding box center [216, 355] width 86 height 27
click at [1067, 190] on div "Buy Moon Credit Request a Refund" at bounding box center [961, 189] width 551 height 34
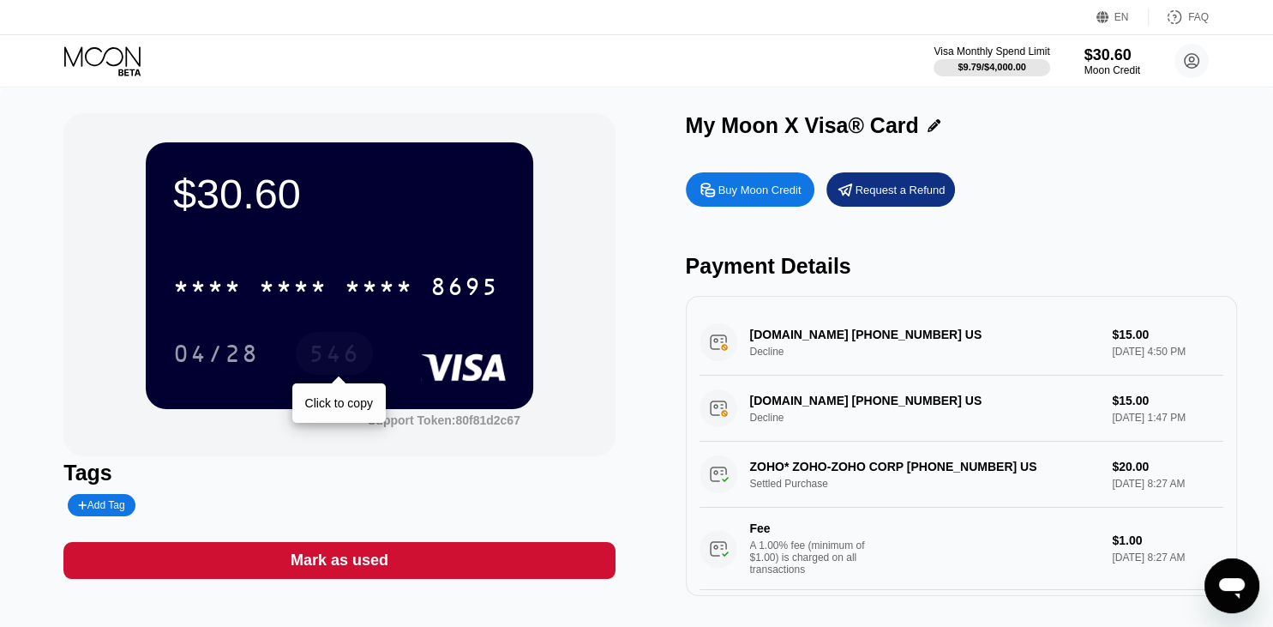
click at [341, 355] on div "546" at bounding box center [334, 355] width 51 height 27
